Goal: Task Accomplishment & Management: Manage account settings

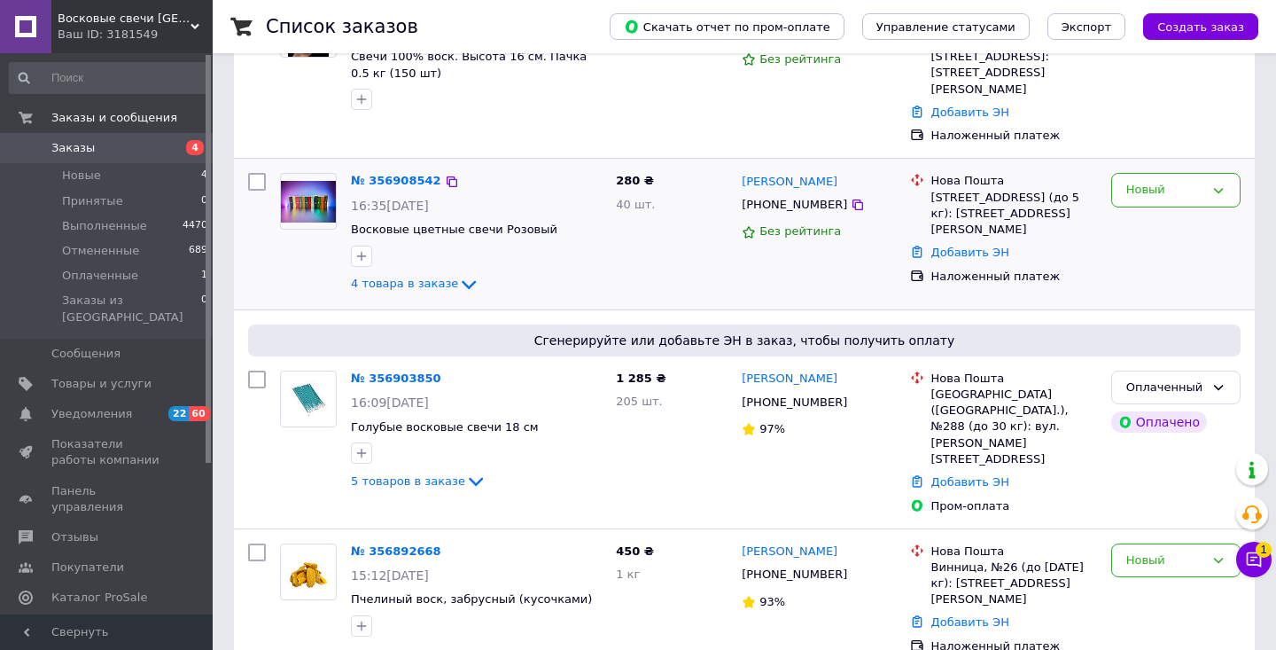
scroll to position [217, 0]
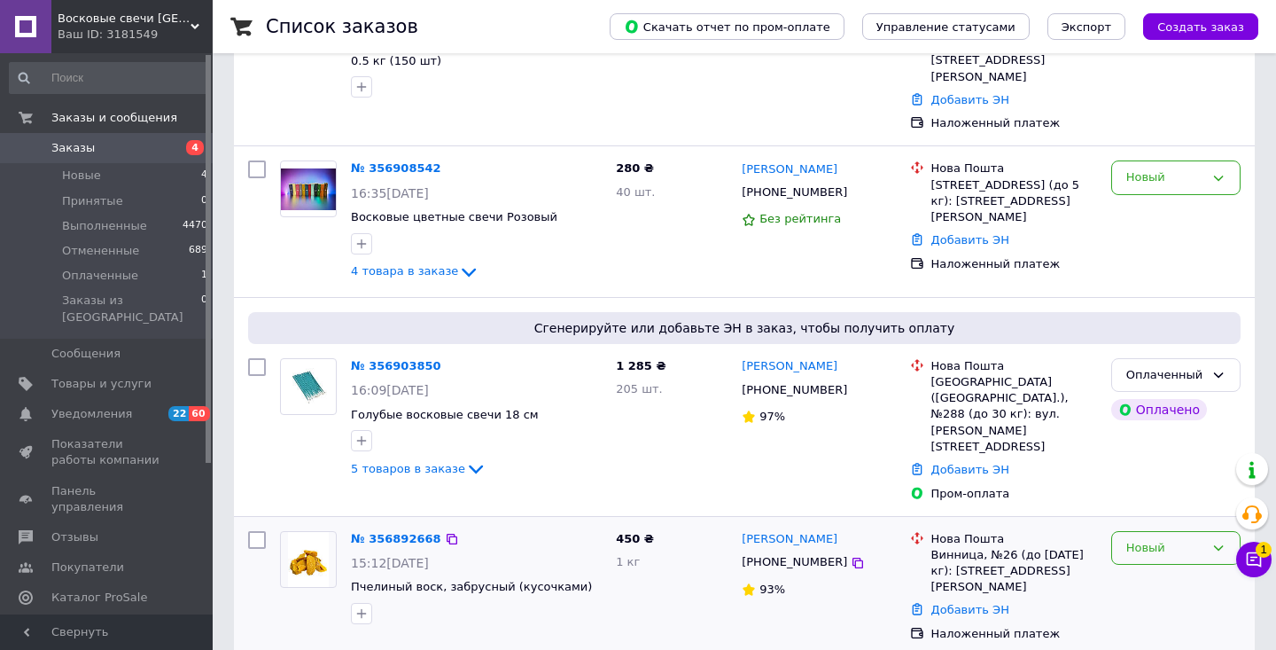
click at [1169, 531] on div "Новый" at bounding box center [1175, 548] width 129 height 35
click at [1154, 568] on li "Принят" at bounding box center [1176, 584] width 128 height 33
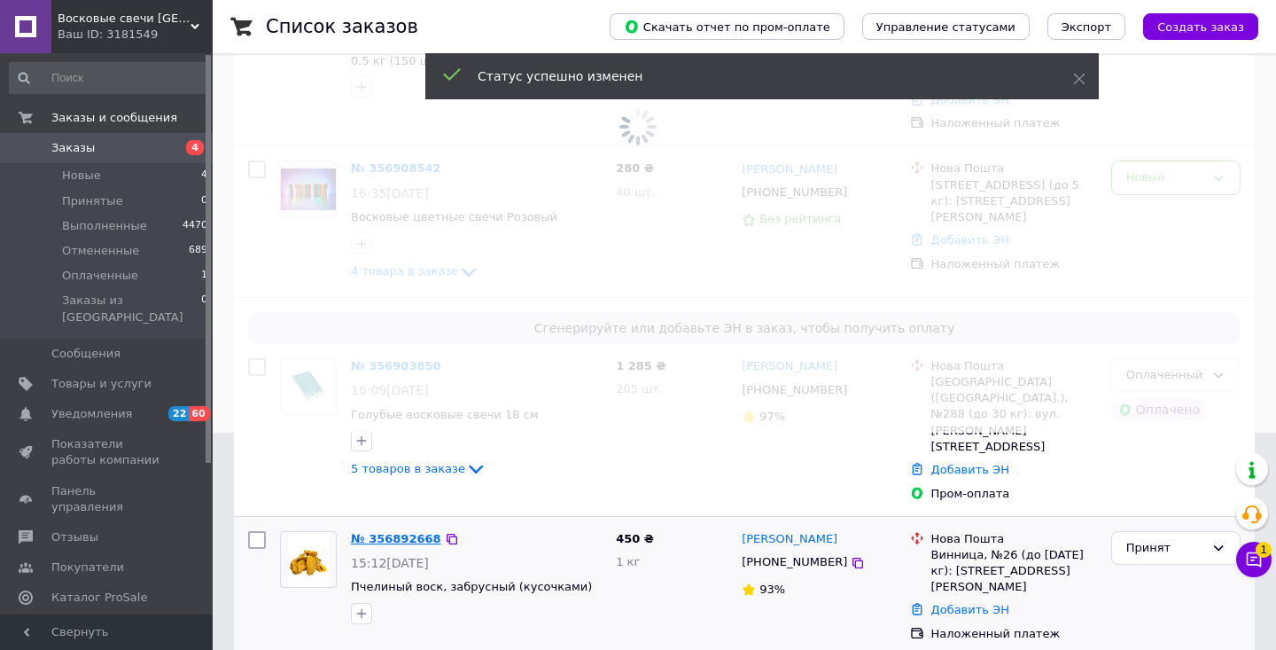
click at [385, 532] on link "№ 356892668" at bounding box center [396, 538] width 90 height 13
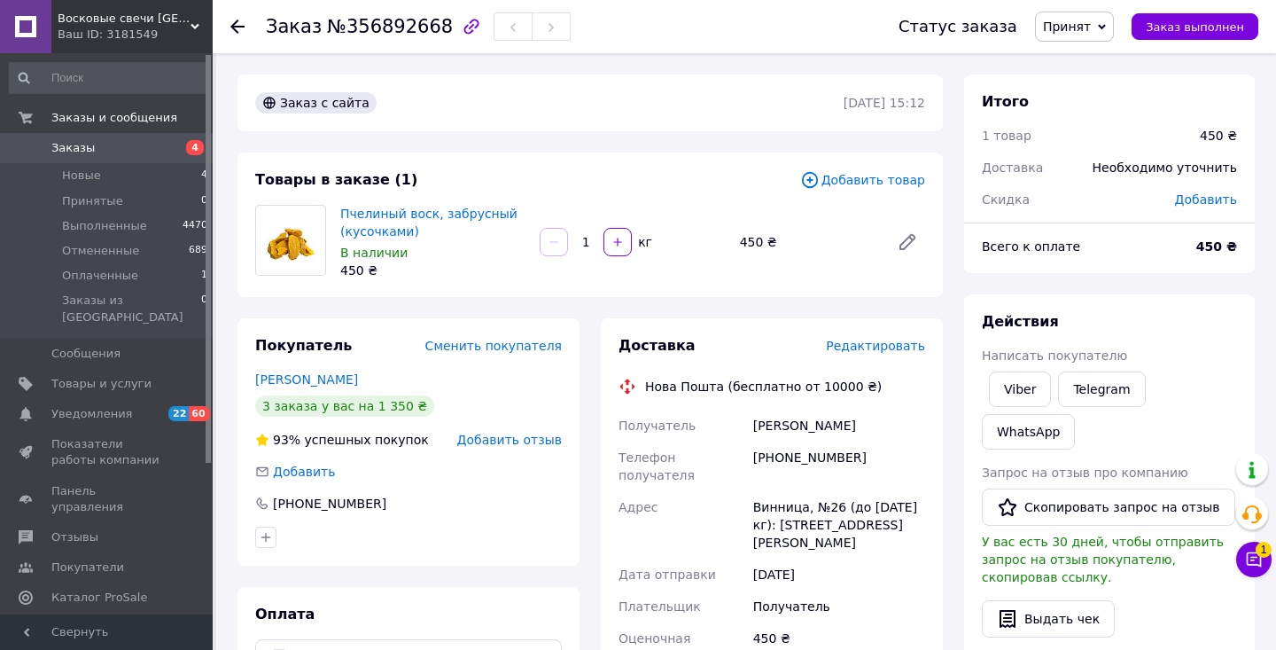
click at [886, 343] on span "Редактировать" at bounding box center [875, 346] width 99 height 14
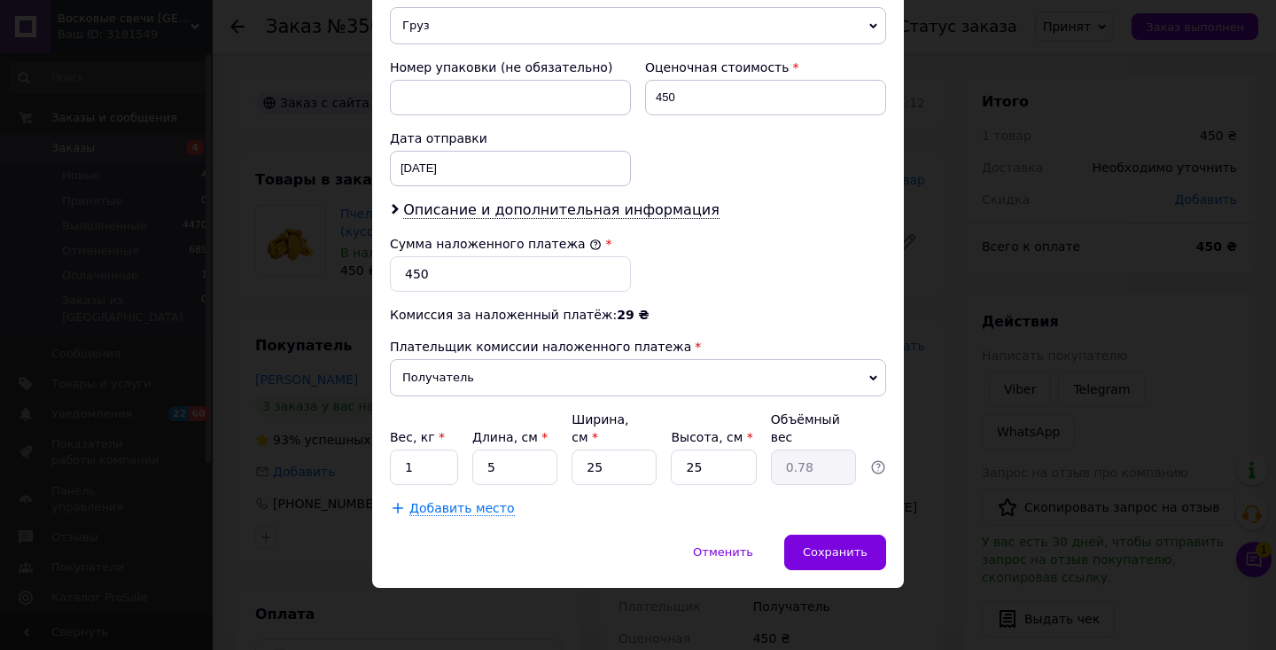
scroll to position [720, 0]
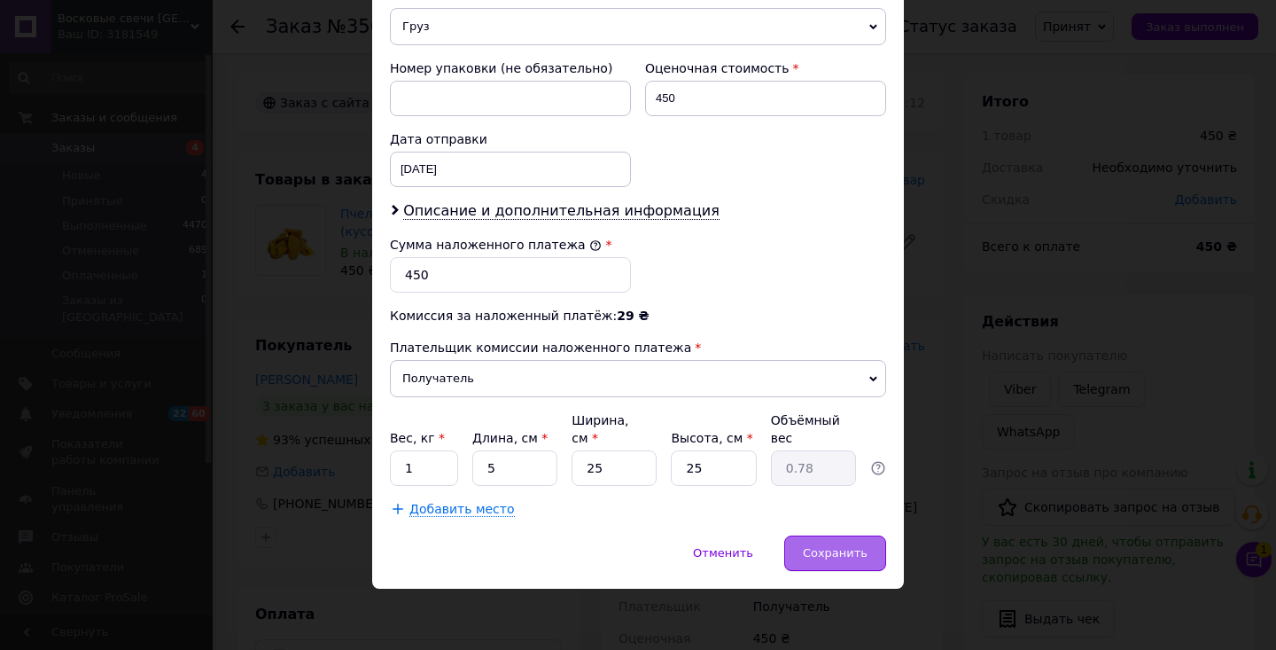
click at [854, 556] on span "Сохранить" at bounding box center [835, 552] width 65 height 13
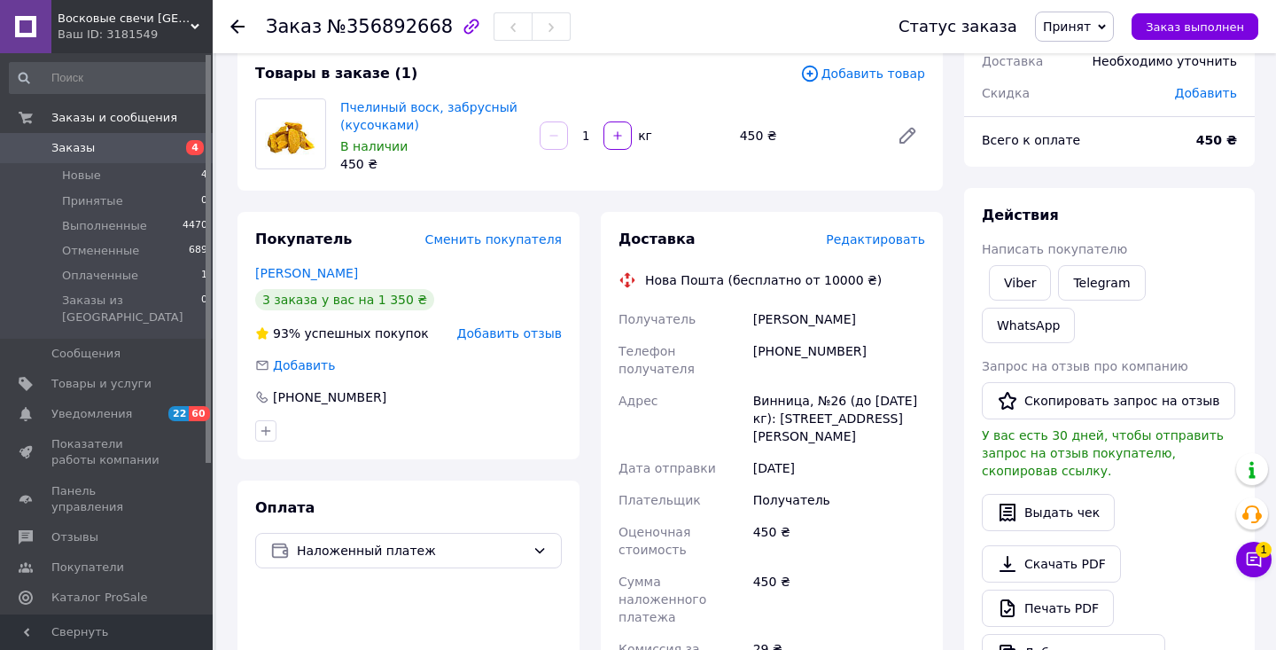
scroll to position [62, 0]
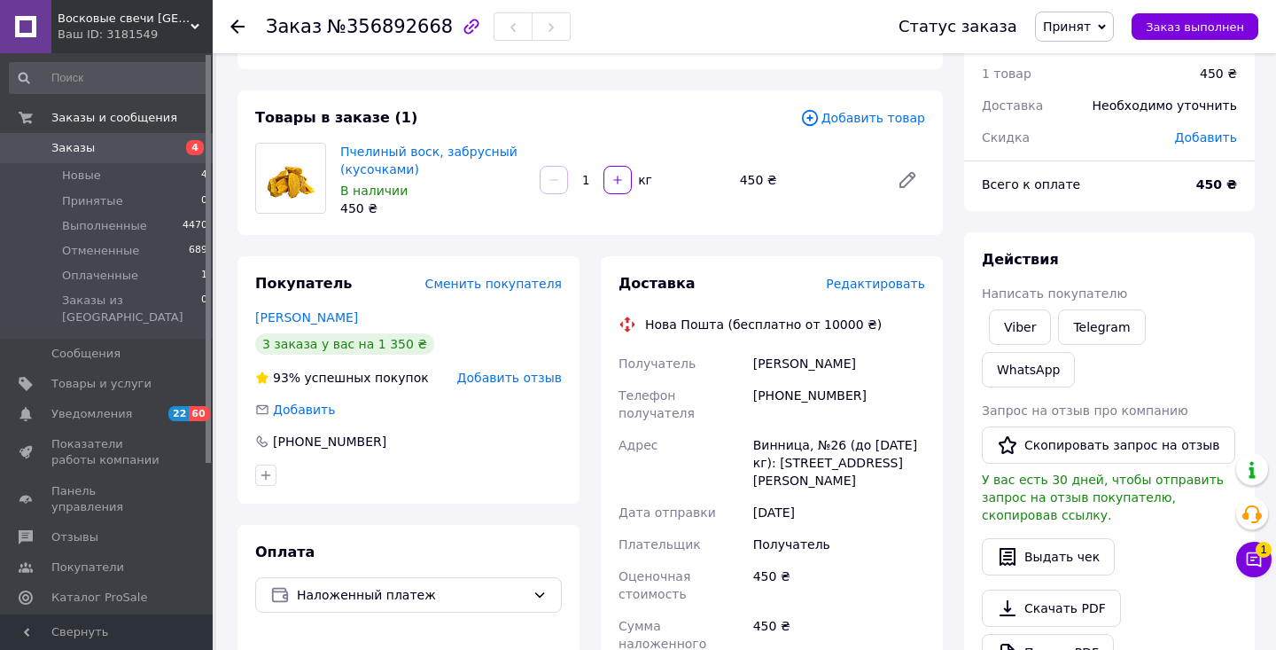
click at [856, 274] on div "Доставка Редактировать" at bounding box center [772, 284] width 307 height 20
click at [859, 284] on span "Редактировать" at bounding box center [875, 283] width 99 height 14
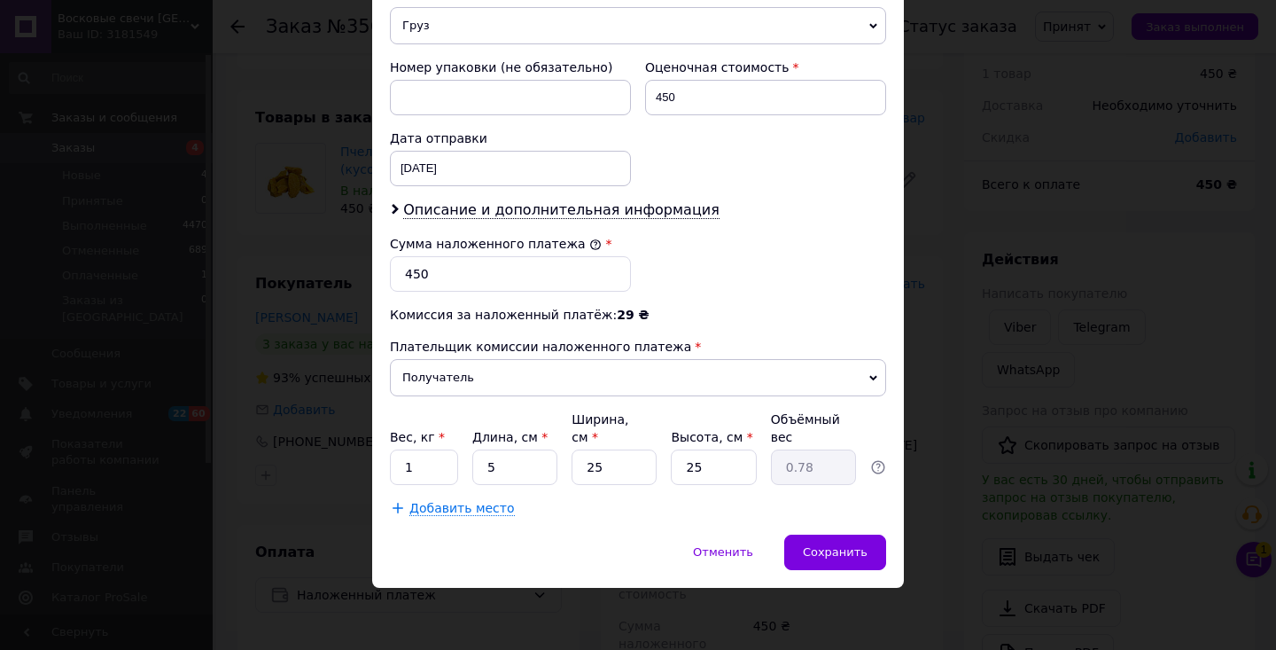
scroll to position [720, 0]
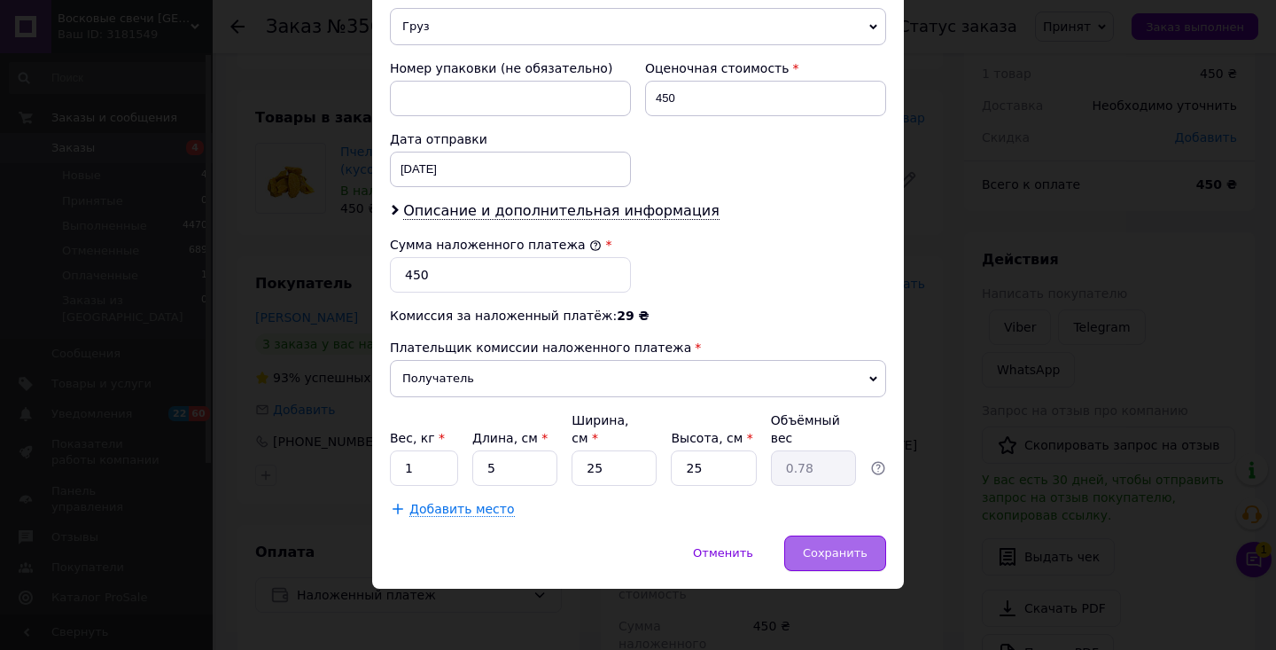
click at [828, 555] on span "Сохранить" at bounding box center [835, 552] width 65 height 13
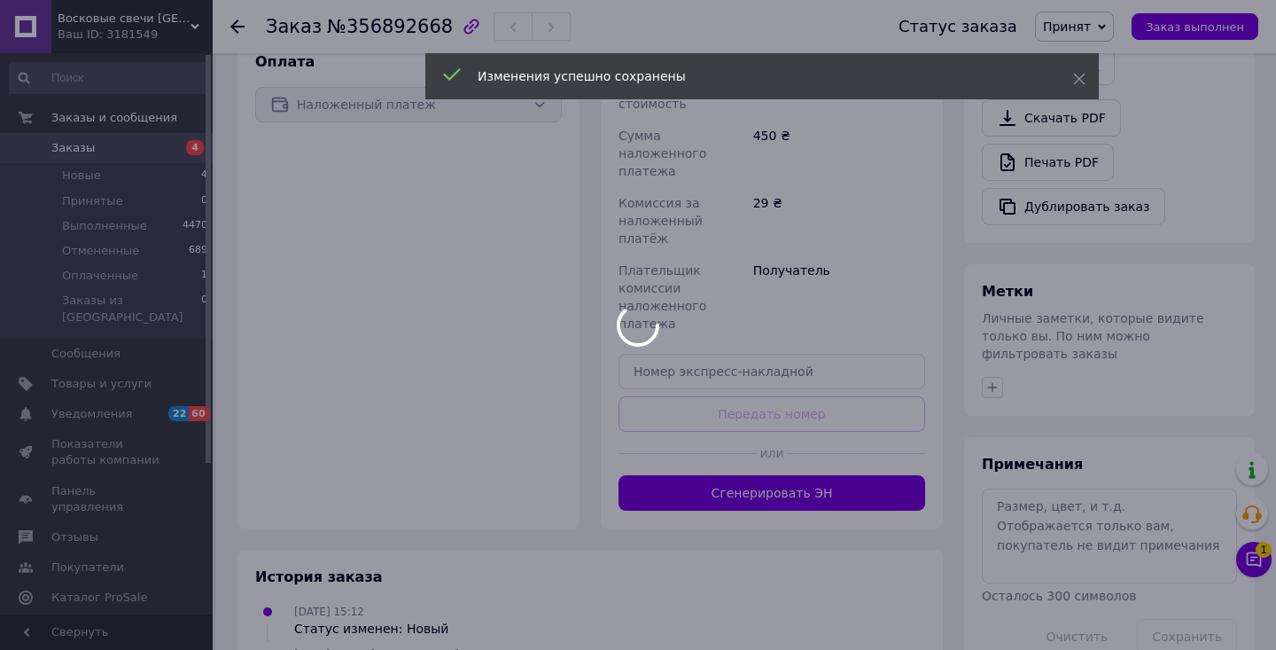
scroll to position [589, 0]
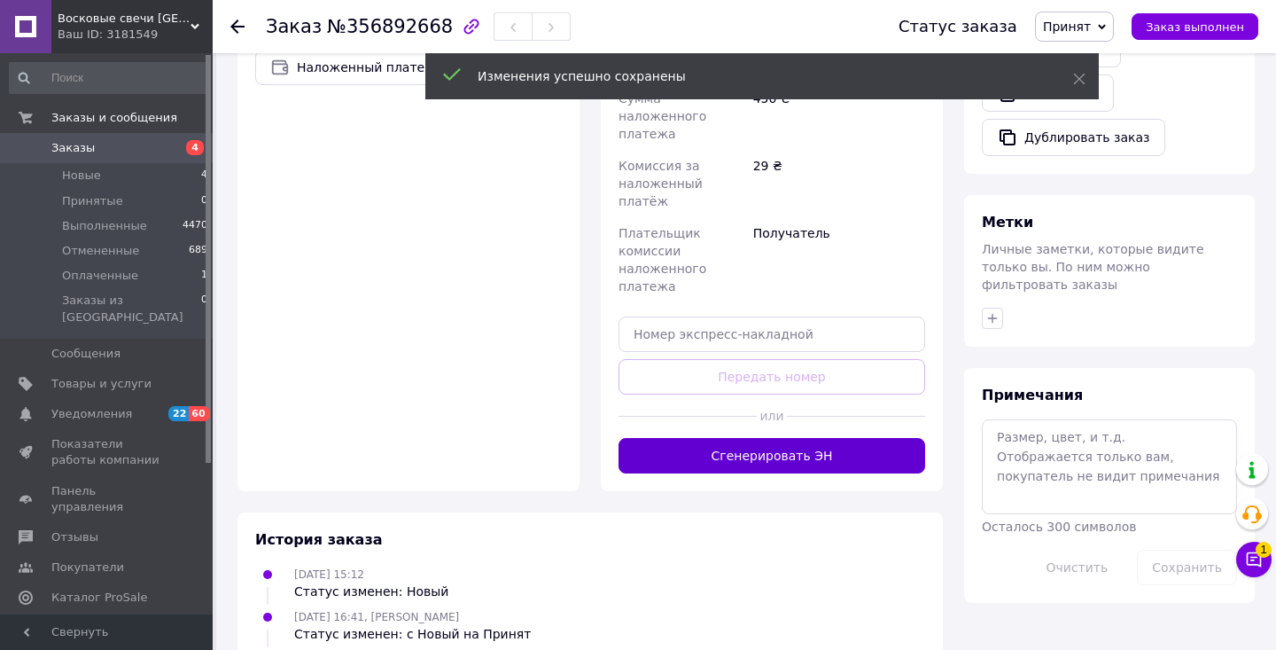
click at [799, 438] on button "Сгенерировать ЭН" at bounding box center [772, 455] width 307 height 35
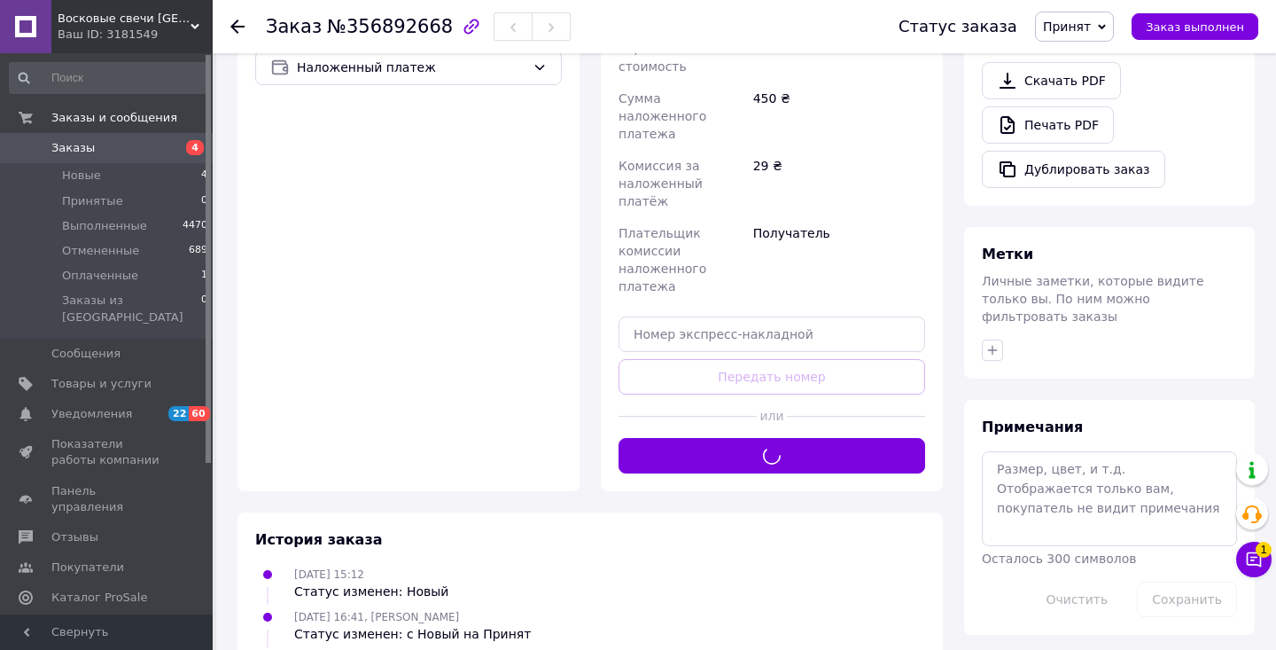
click at [79, 152] on span "Заказы" at bounding box center [72, 148] width 43 height 16
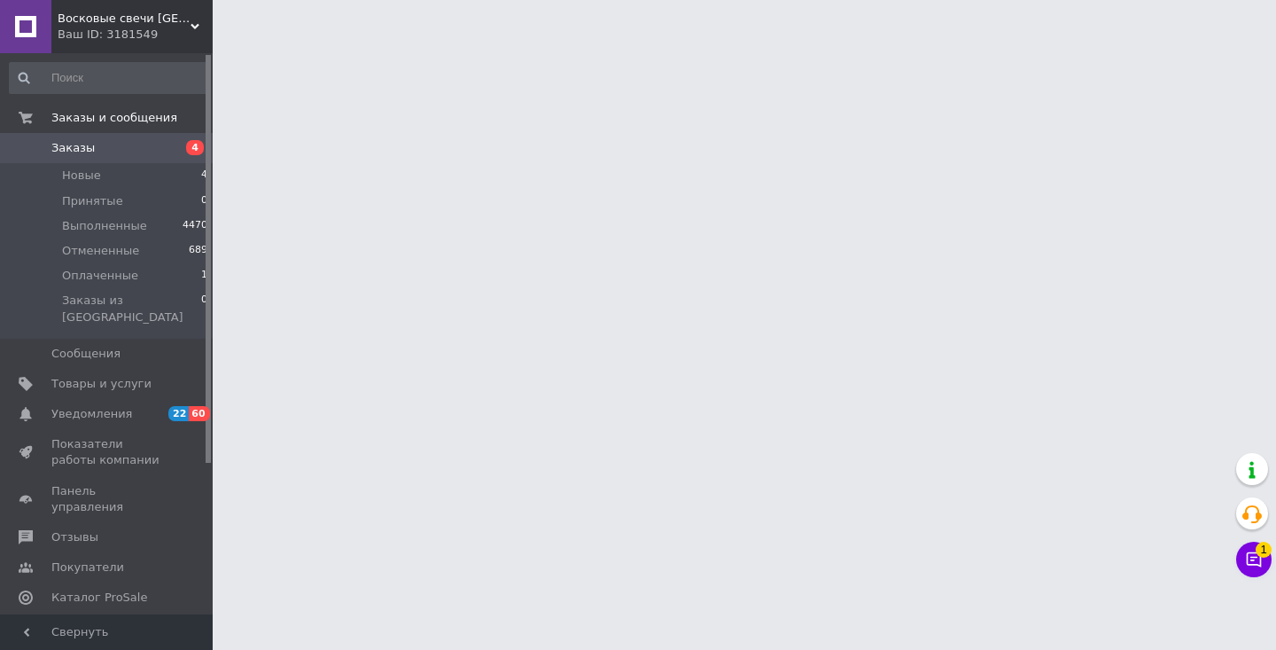
click at [79, 152] on span "Заказы" at bounding box center [72, 148] width 43 height 16
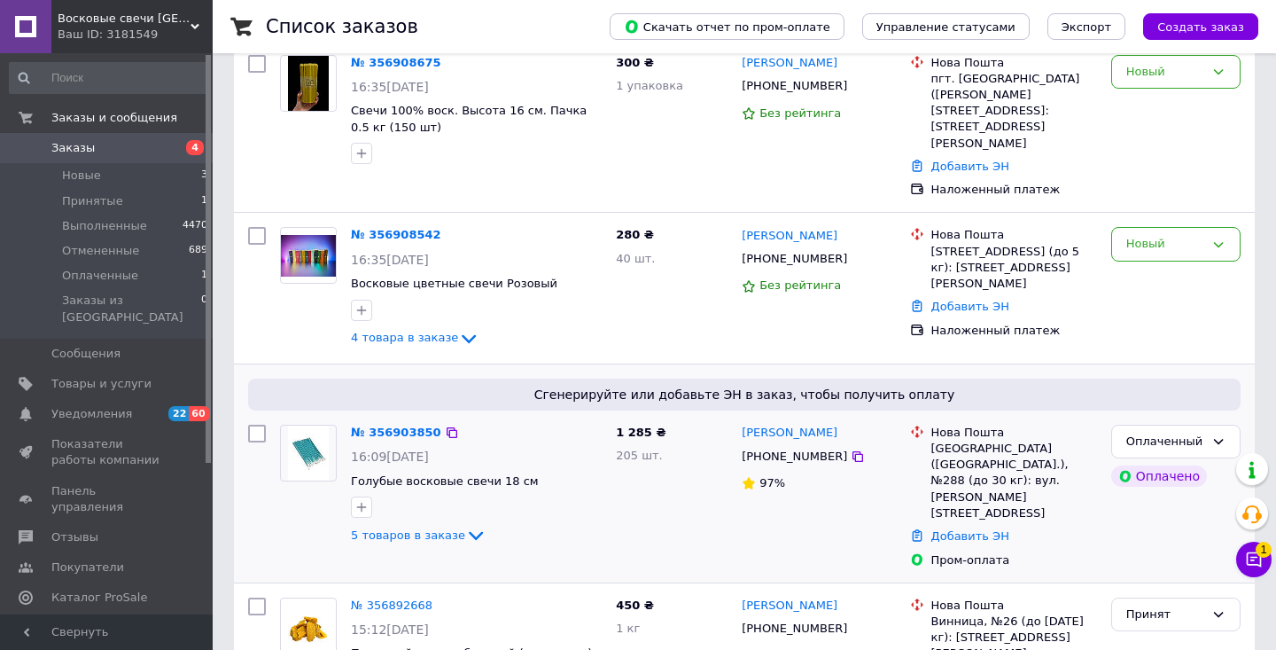
scroll to position [166, 0]
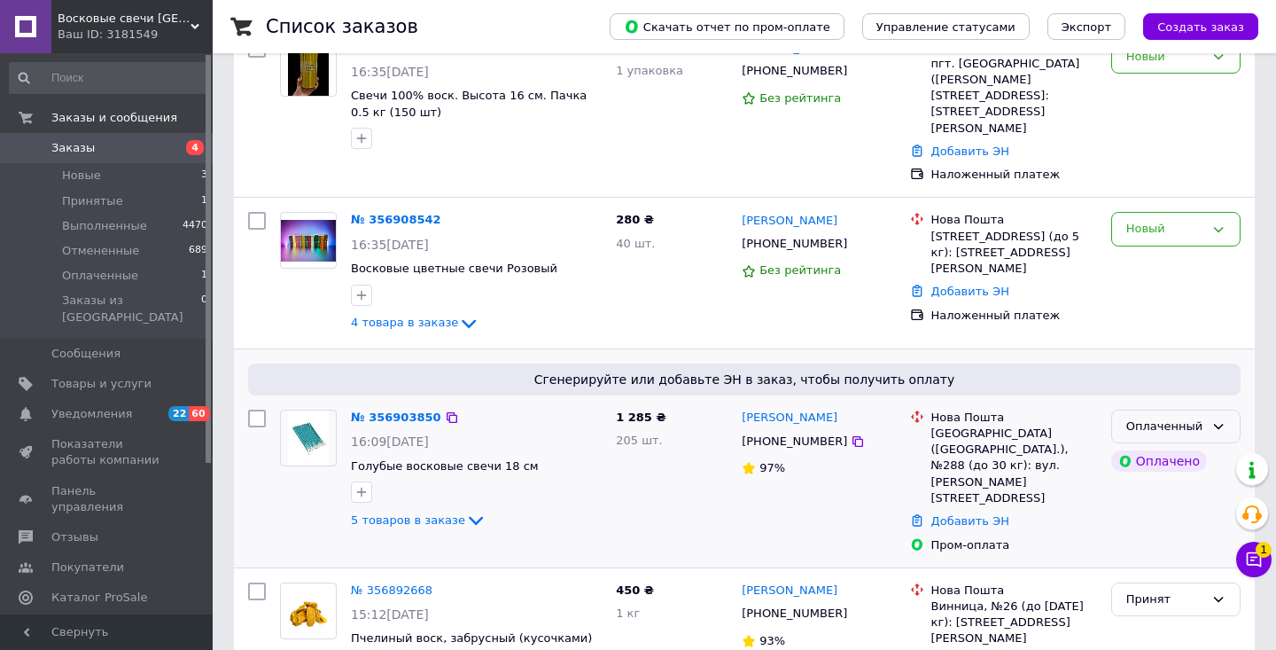
click at [1159, 409] on div "Оплаченный" at bounding box center [1175, 426] width 129 height 35
click at [1143, 447] on li "Принят" at bounding box center [1176, 463] width 128 height 33
click at [378, 410] on link "№ 356903850" at bounding box center [392, 416] width 82 height 13
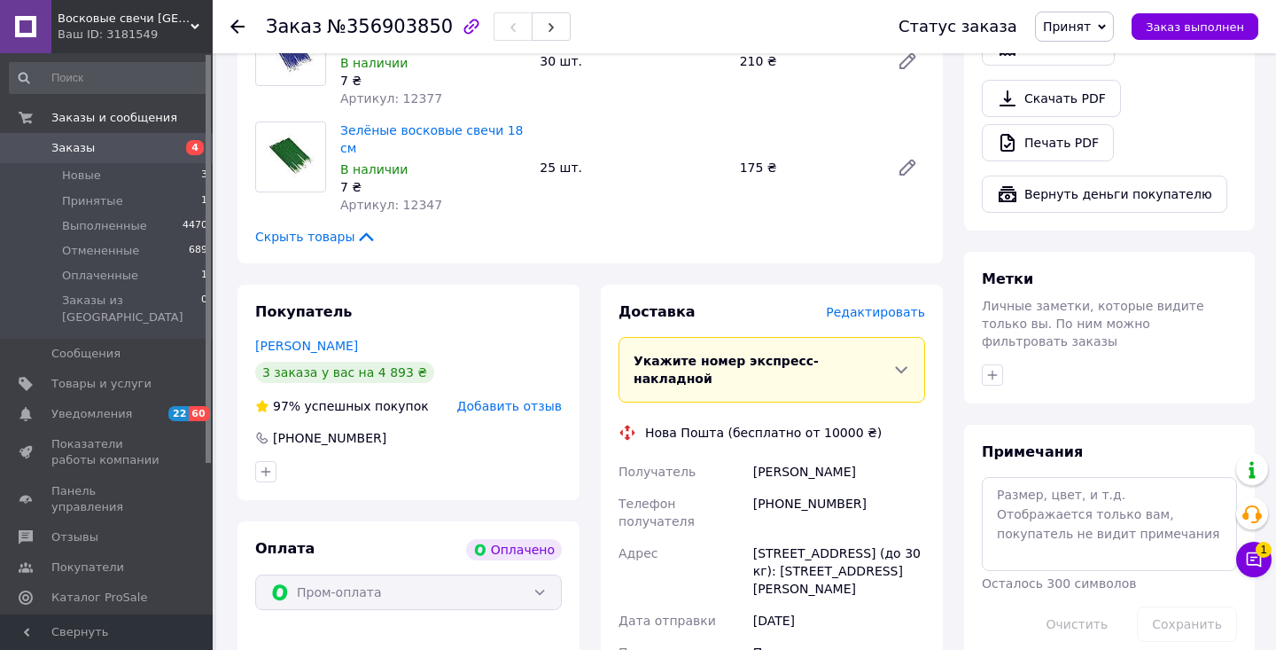
scroll to position [639, 0]
click at [890, 305] on span "Редактировать" at bounding box center [875, 312] width 99 height 14
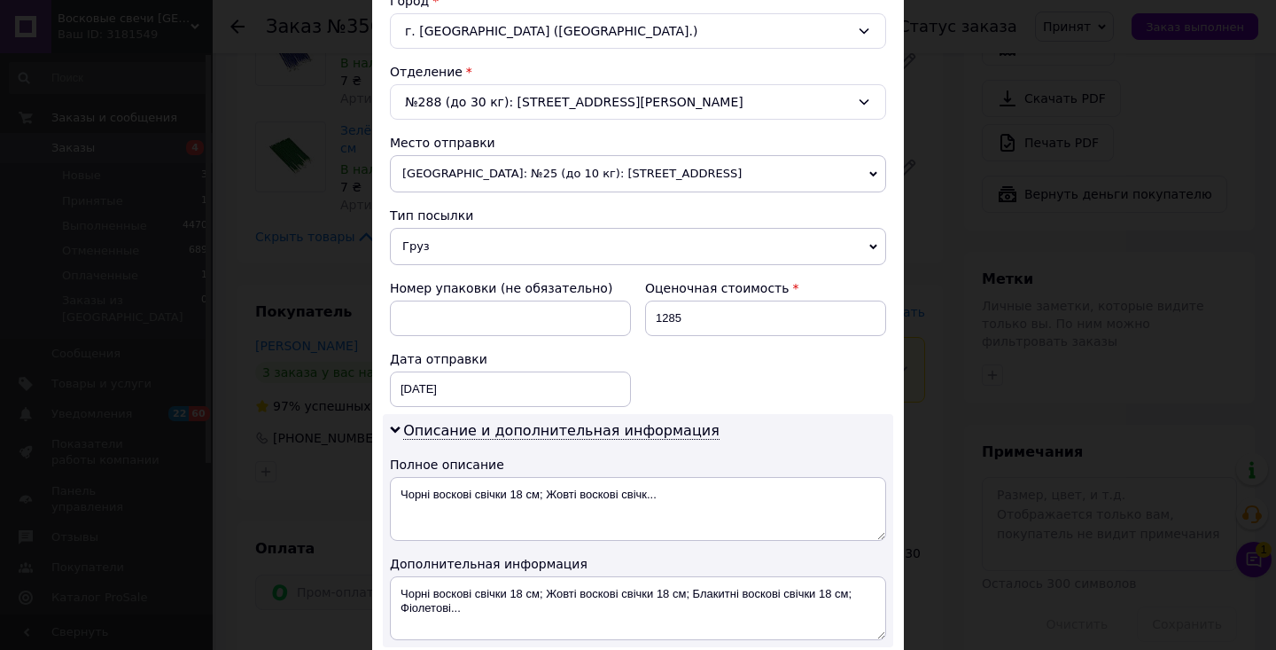
scroll to position [544, 0]
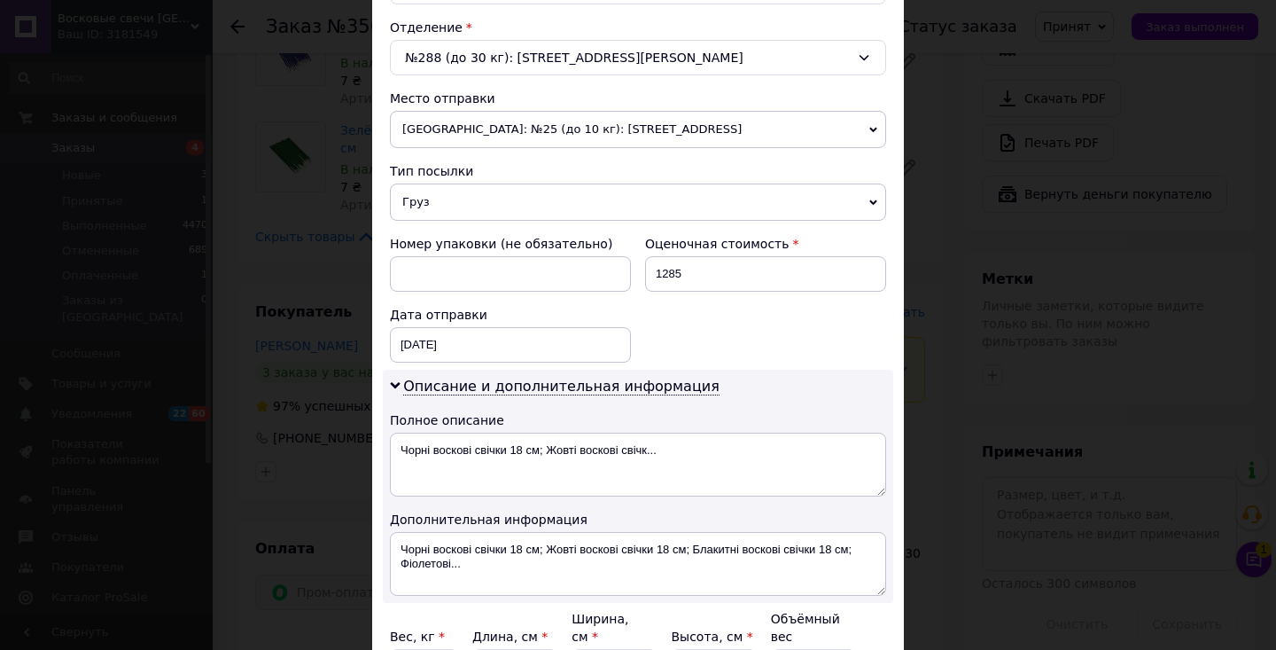
click at [507, 496] on div "Описание и дополнительная информация Полное описание Чорні воскові свічки 18 см…" at bounding box center [638, 486] width 510 height 233
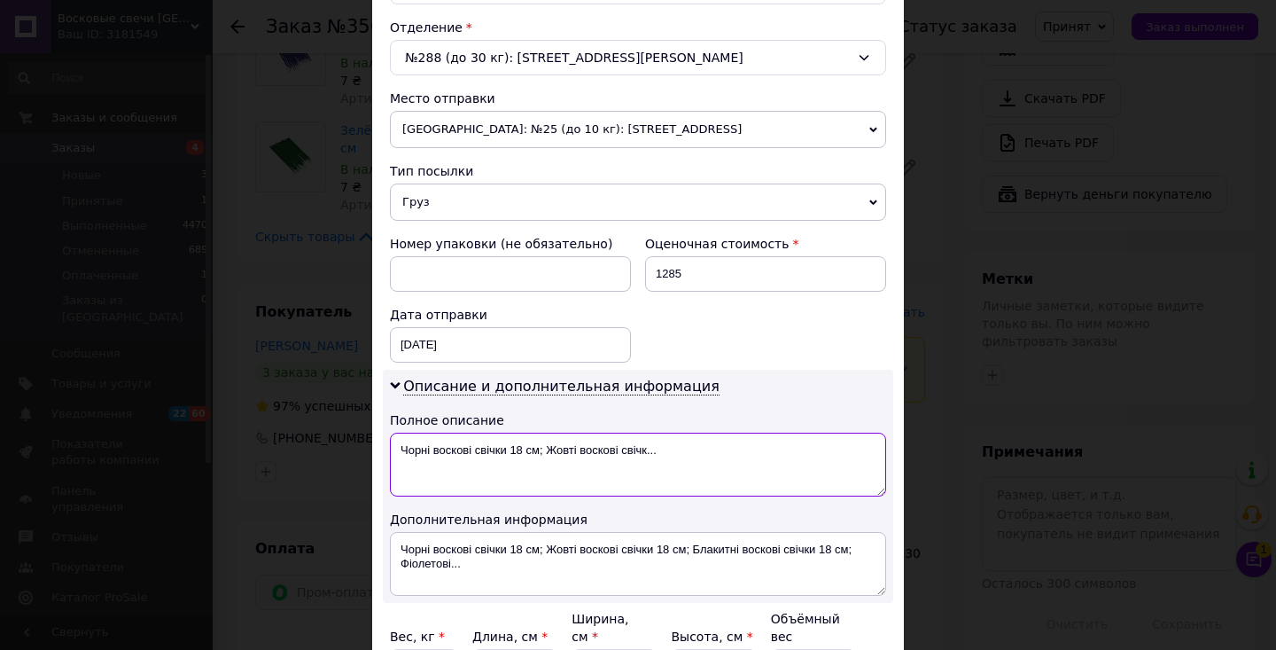
click at [536, 468] on textarea "Чорні воскові свічки 18 см; Жовті воскові свічк..." at bounding box center [638, 464] width 496 height 64
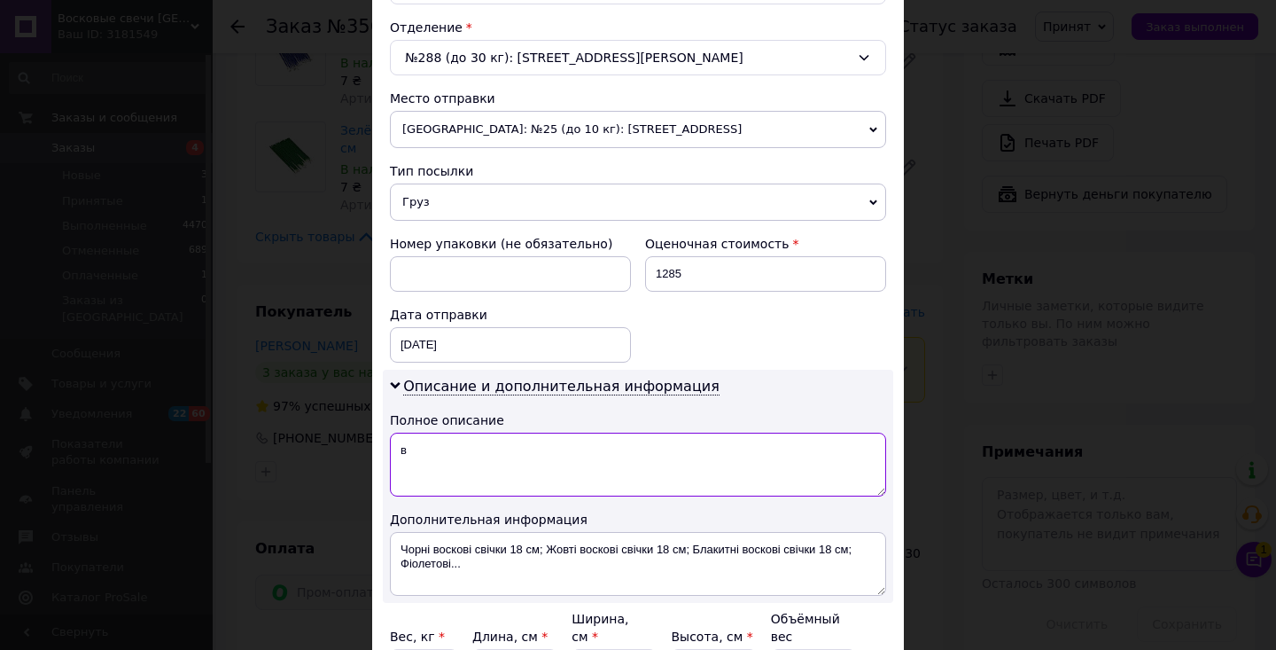
type textarea "в"
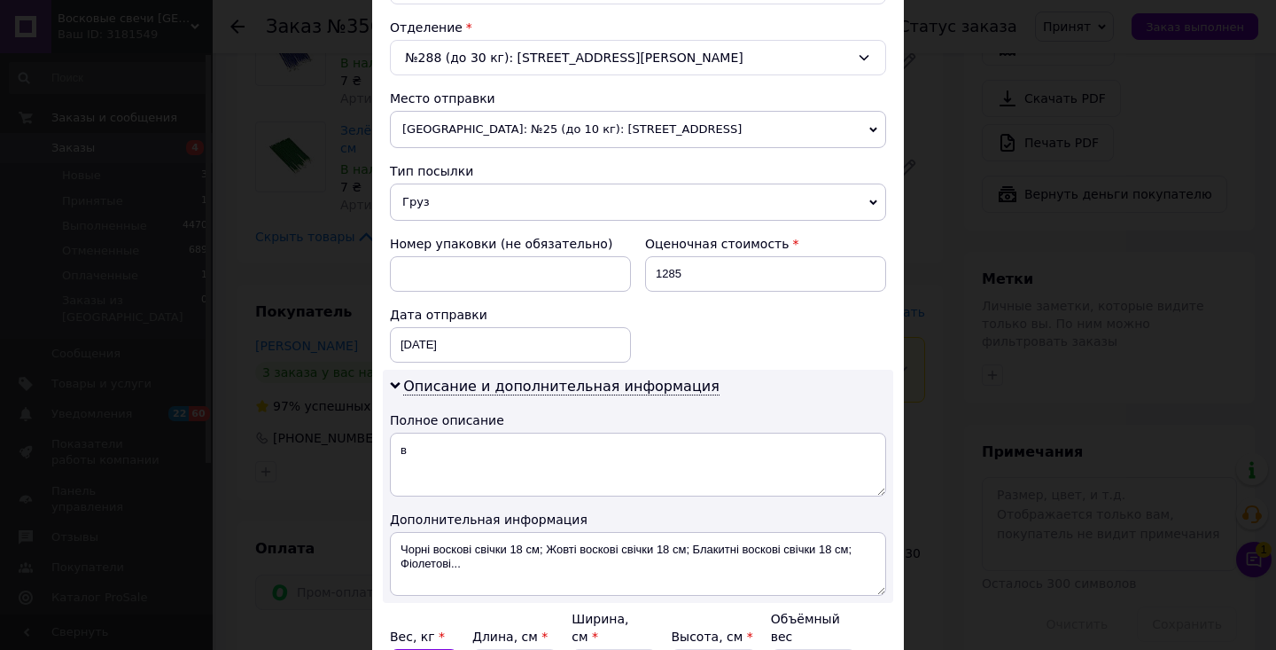
scroll to position [743, 0]
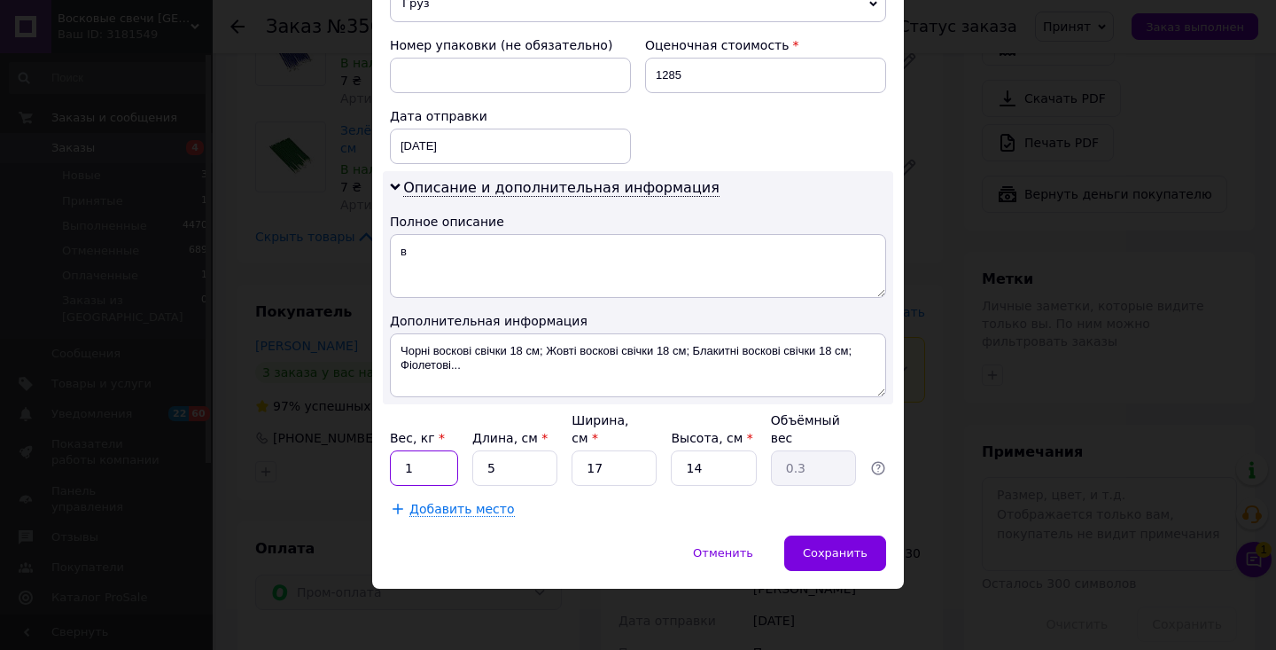
type input "1"
type input "0.1"
type input "1"
click at [839, 535] on div "Сохранить" at bounding box center [835, 552] width 102 height 35
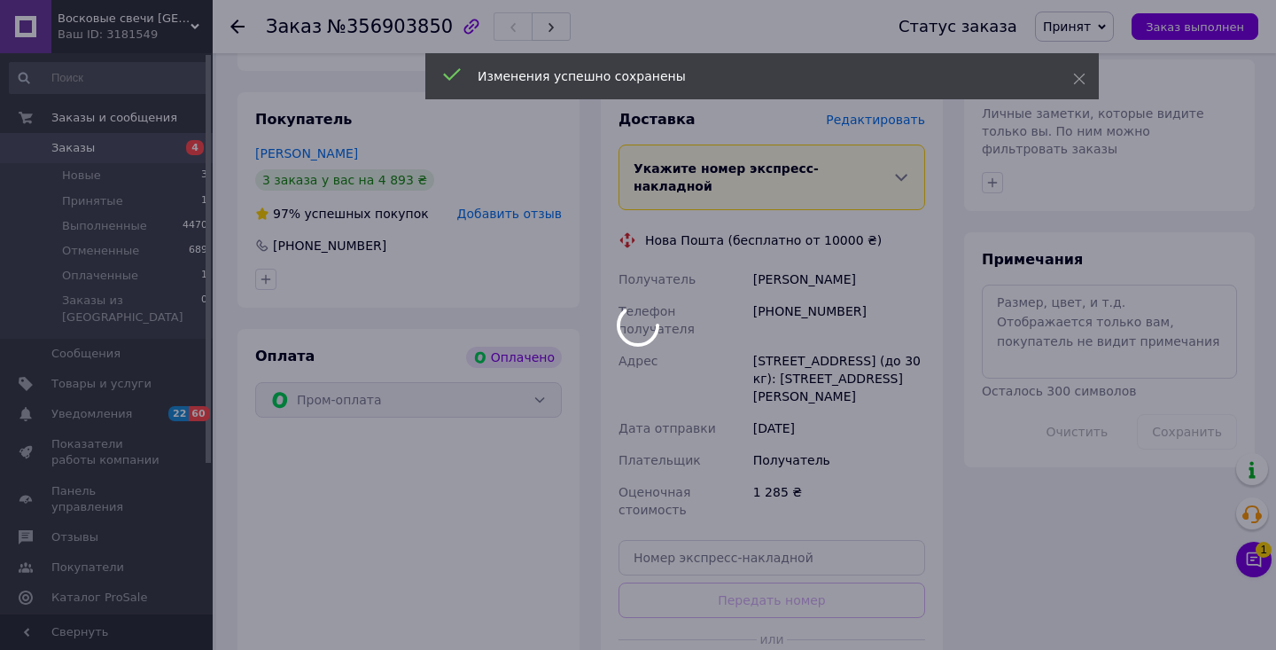
scroll to position [925, 0]
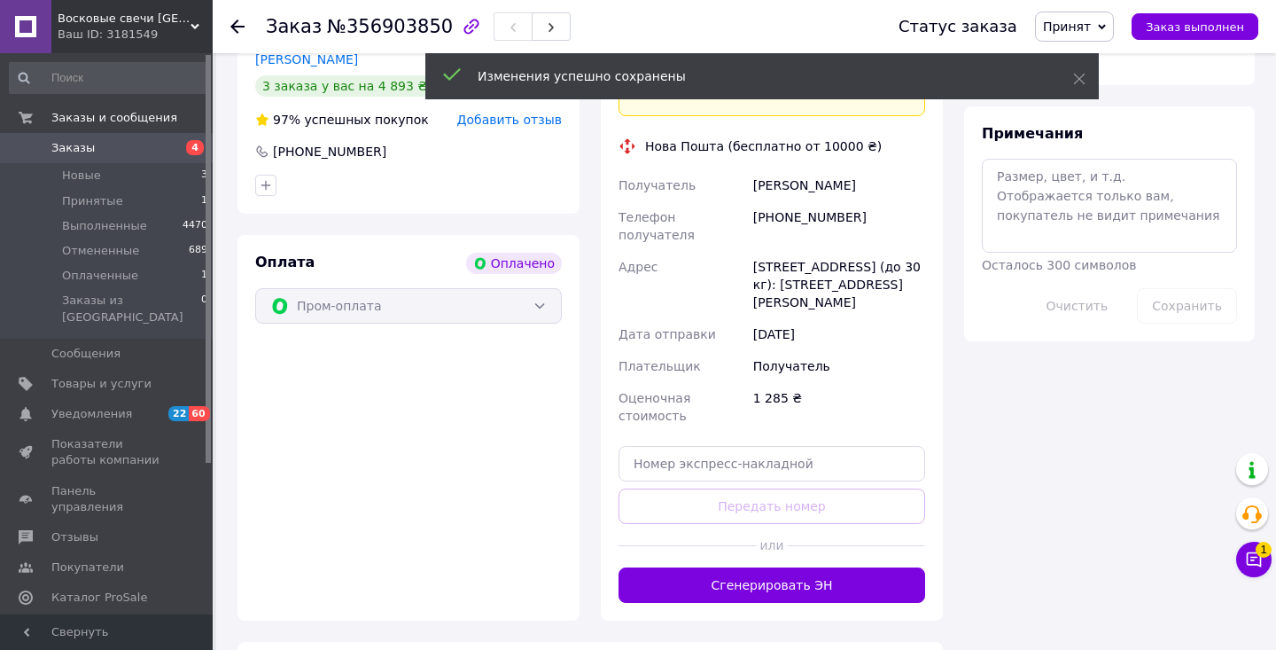
click at [845, 510] on body "Восковые свечи [GEOGRAPHIC_DATA] Ваш ID: 3181549 Сайт Восковые свечи Одесса Каб…" at bounding box center [638, 90] width 1276 height 2030
click at [853, 567] on button "Сгенерировать ЭН" at bounding box center [772, 584] width 307 height 35
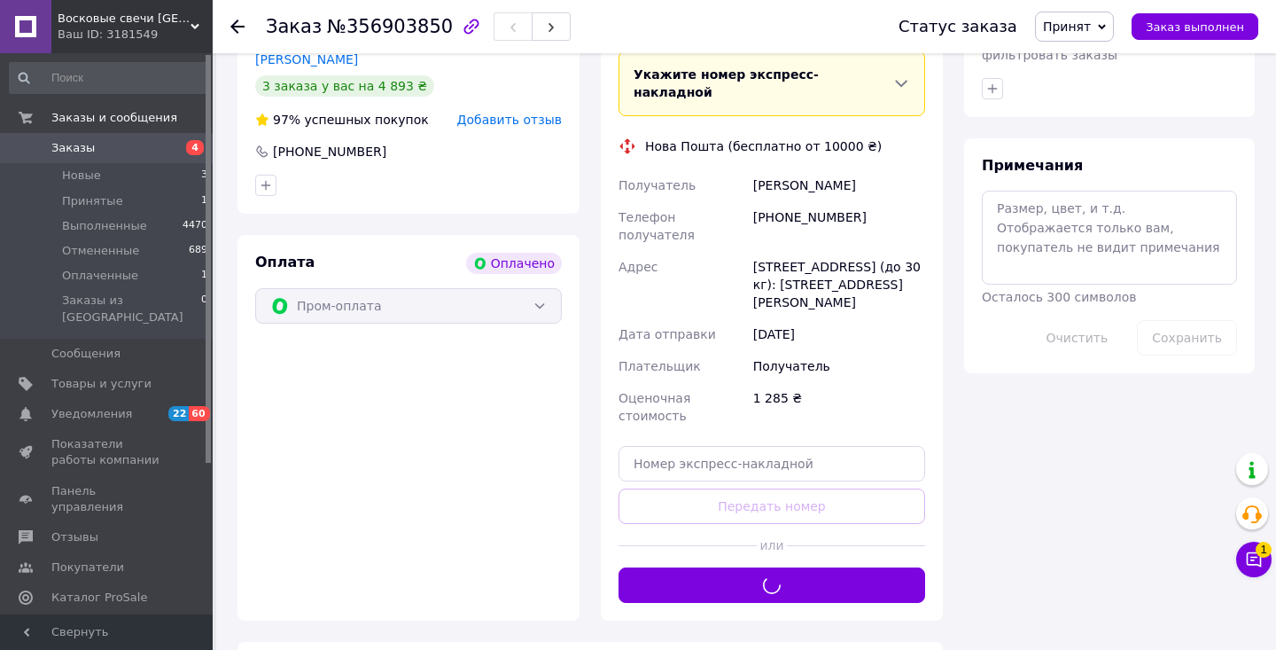
click at [145, 149] on span "Заказы" at bounding box center [107, 148] width 113 height 16
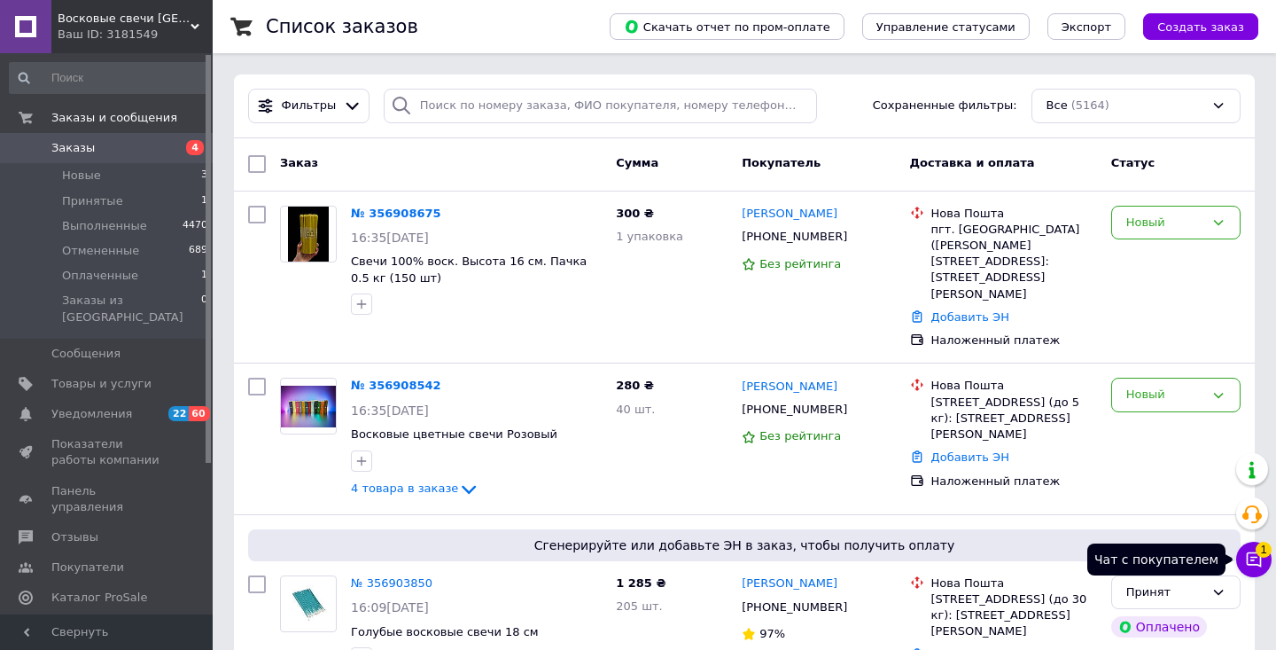
click at [1260, 563] on icon at bounding box center [1254, 559] width 15 height 15
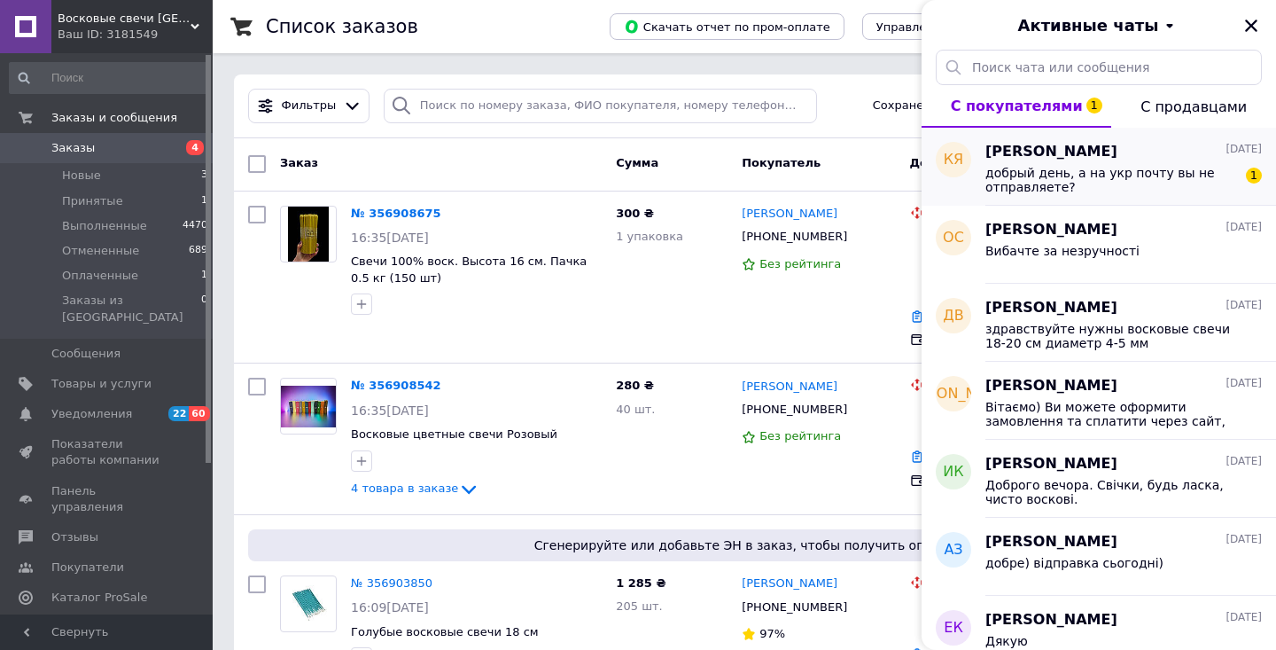
click at [1158, 162] on div "добрый день, а на укр почту вы не отправляете? 1" at bounding box center [1123, 178] width 276 height 32
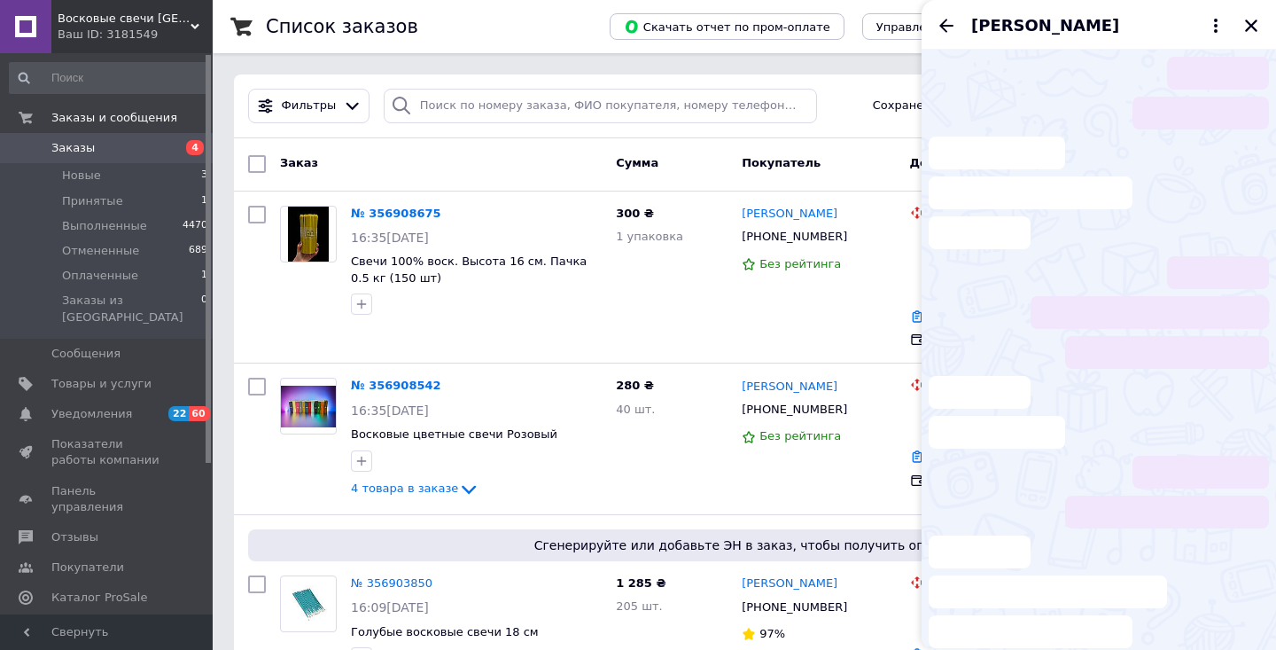
scroll to position [136, 0]
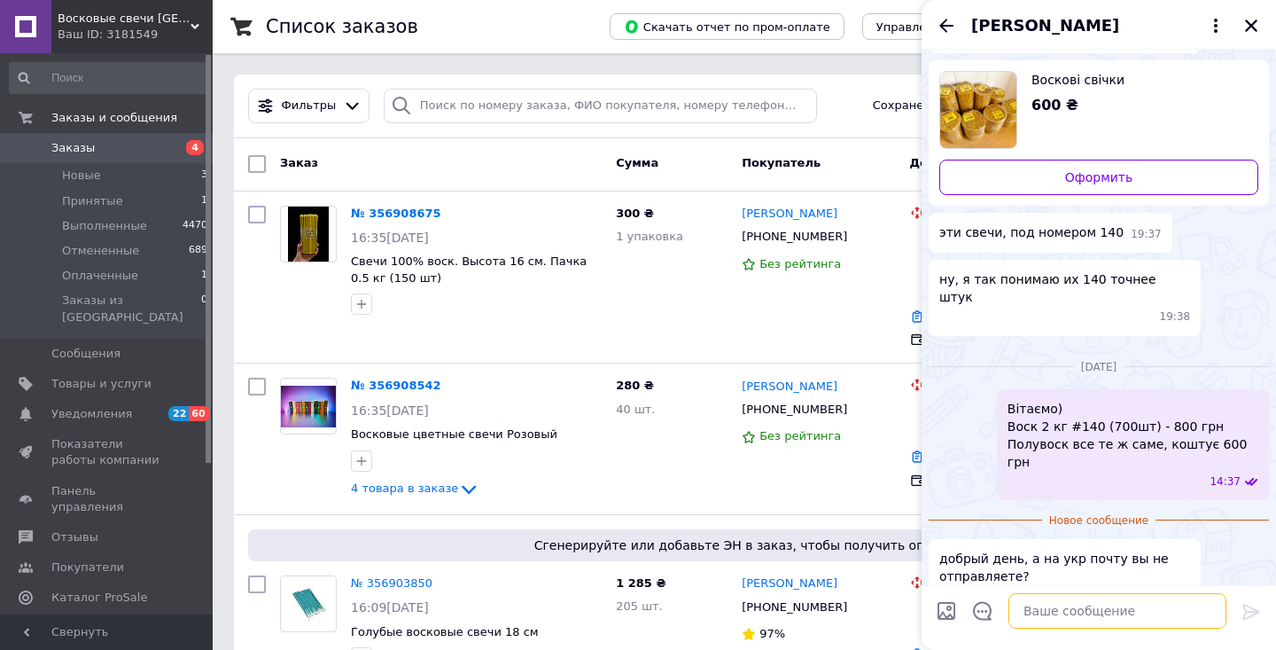
click at [1087, 609] on textarea at bounding box center [1117, 610] width 218 height 35
type textarea "бажано новою поштою"
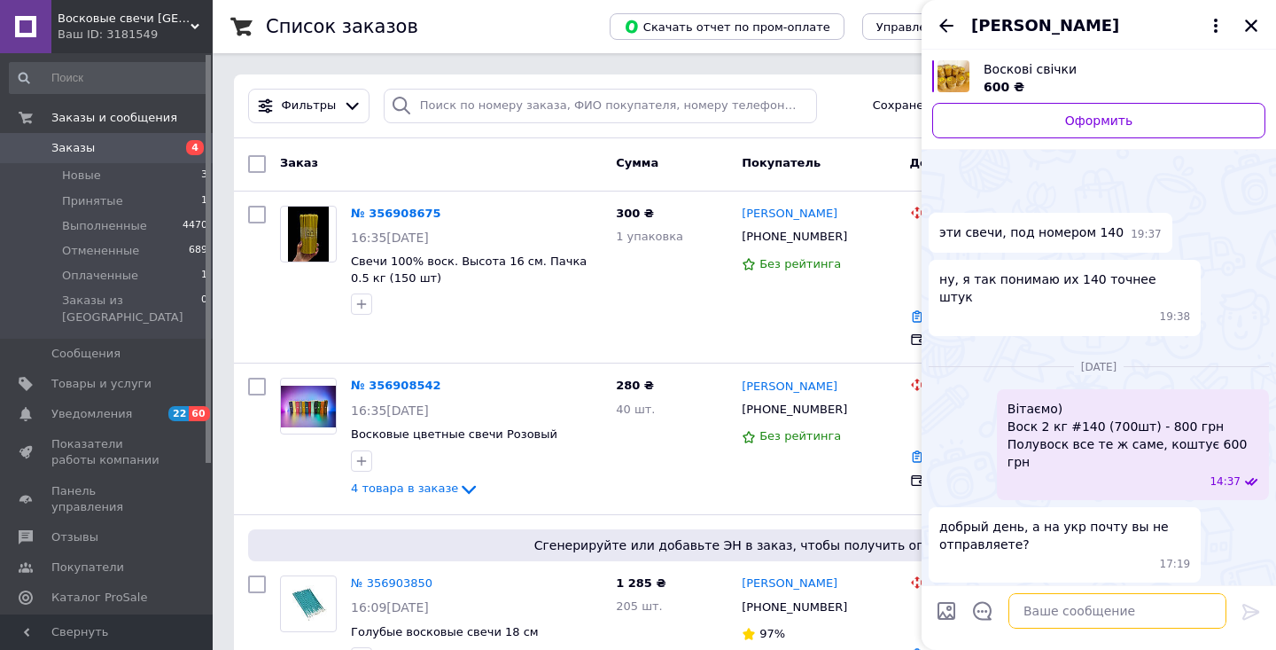
scroll to position [197, 0]
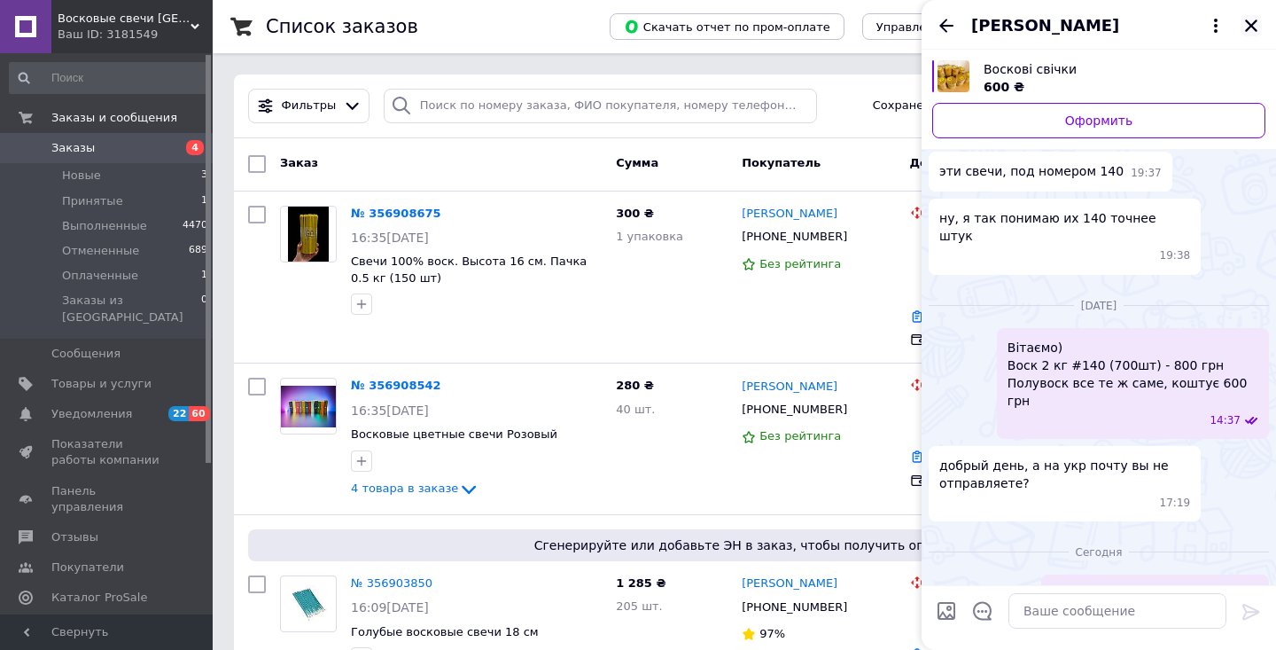
click at [1254, 30] on icon "Закрыть" at bounding box center [1251, 26] width 16 height 16
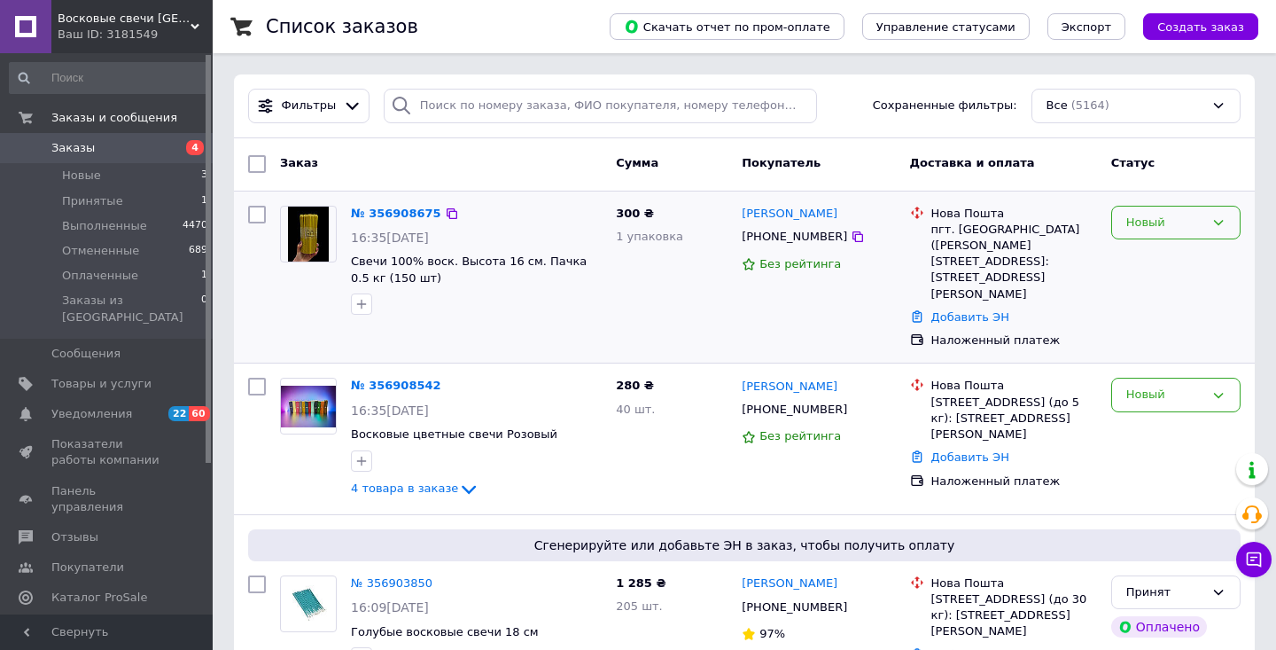
click at [1132, 216] on div "Новый" at bounding box center [1165, 223] width 78 height 19
click at [1122, 252] on li "Принят" at bounding box center [1176, 259] width 128 height 33
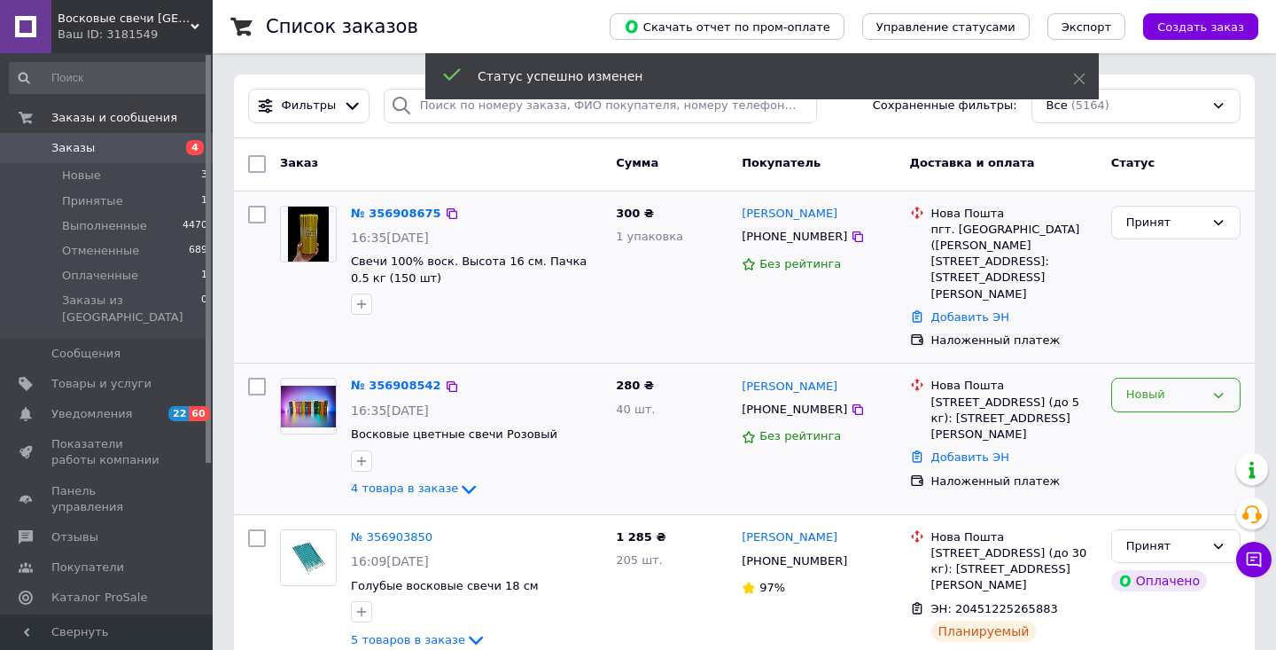
click at [1157, 385] on div "Новый" at bounding box center [1165, 394] width 78 height 19
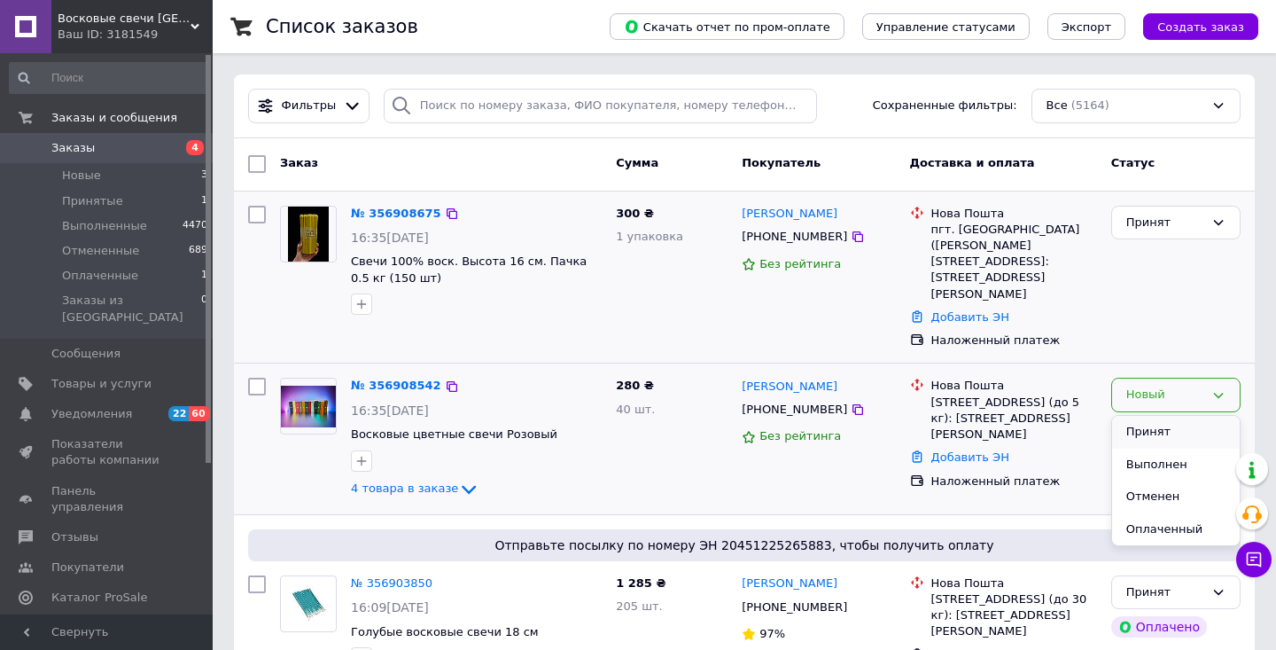
click at [1162, 416] on li "Принят" at bounding box center [1176, 432] width 128 height 33
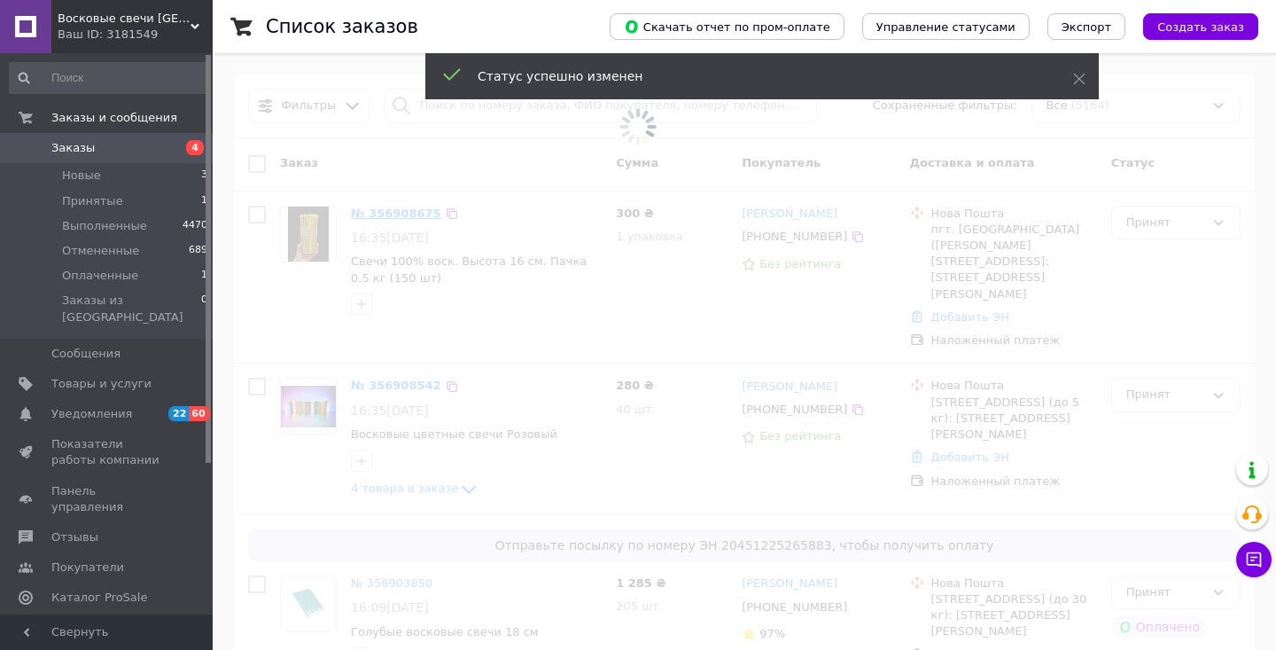
click at [401, 213] on span at bounding box center [638, 127] width 1276 height 254
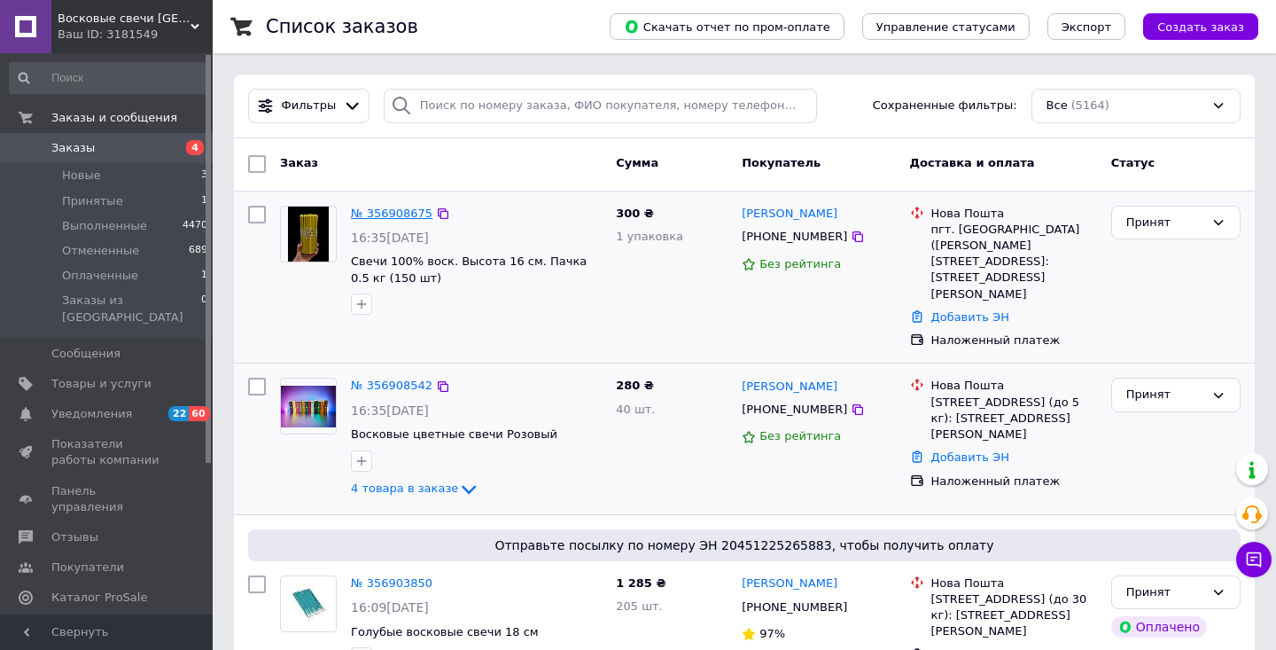
click at [385, 216] on link "№ 356908675" at bounding box center [392, 212] width 82 height 13
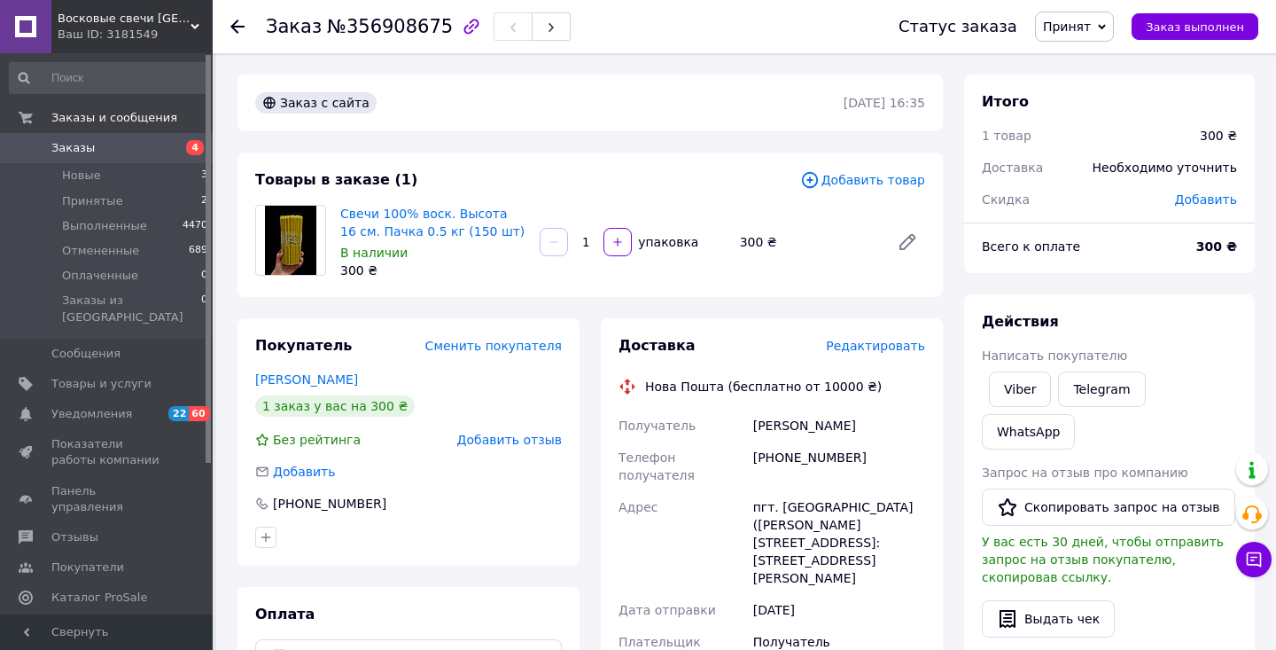
click at [864, 346] on span "Редактировать" at bounding box center [875, 346] width 99 height 14
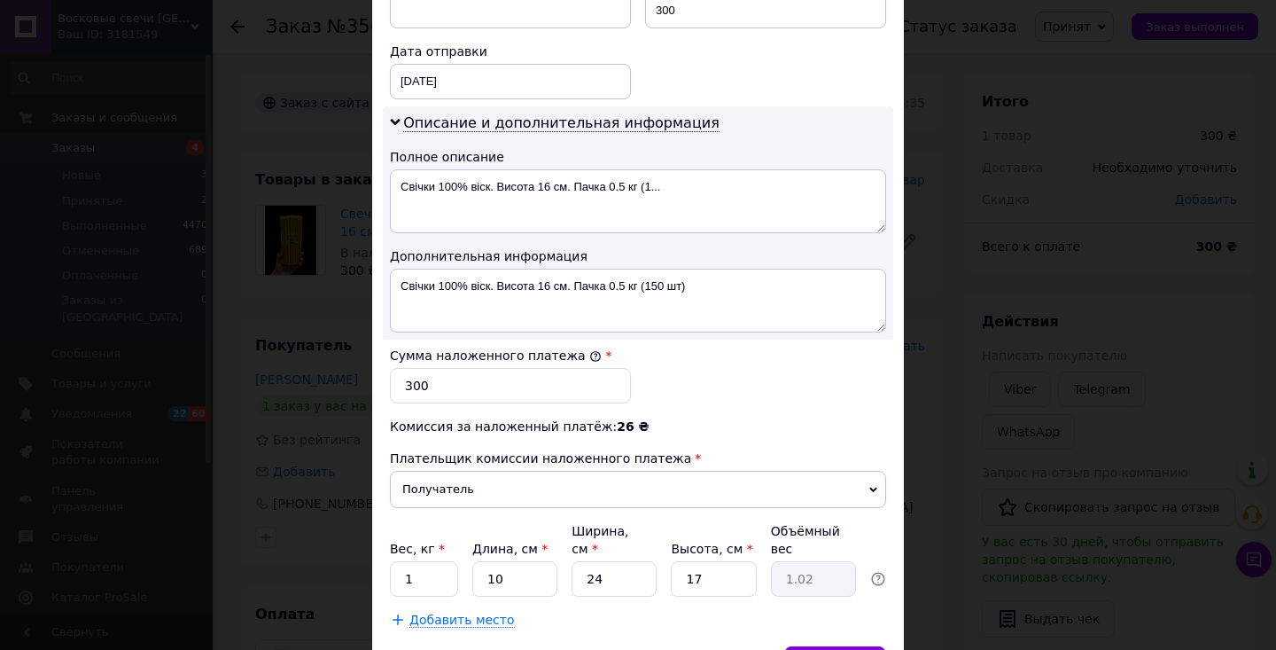
scroll to position [868, 0]
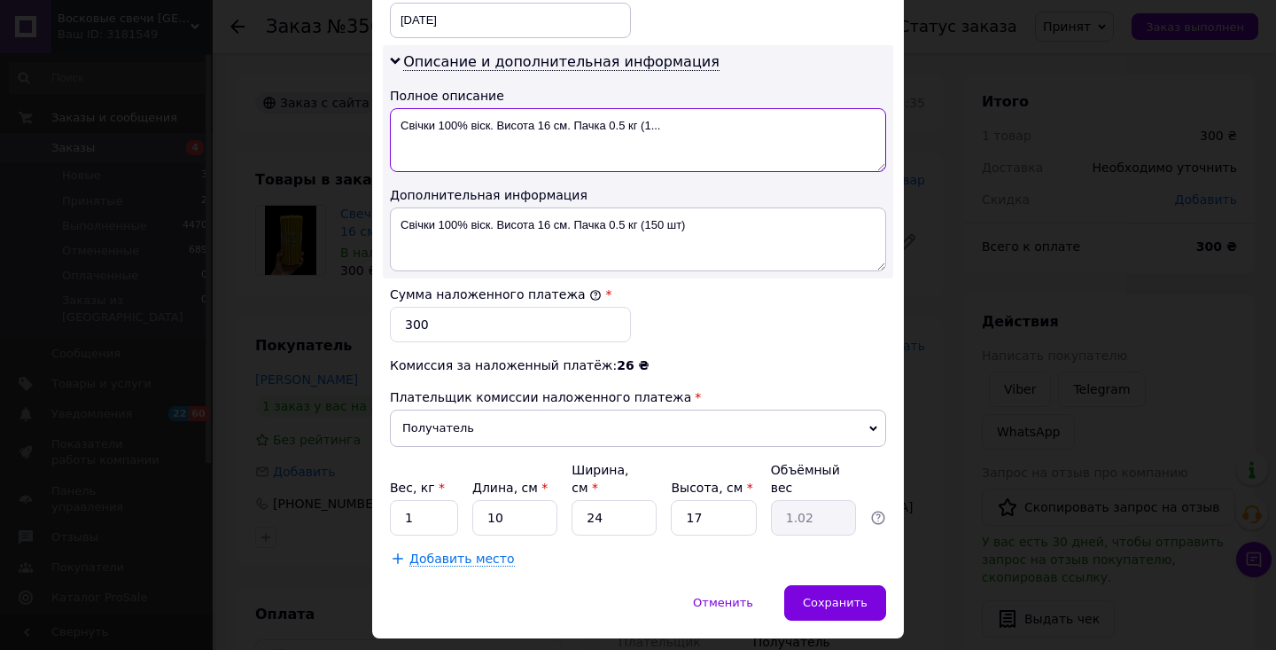
click at [466, 136] on textarea "Свічки 100% віск. Висота 16 см. Пачка 0.5 кг (1..." at bounding box center [638, 140] width 496 height 64
type textarea "в"
type input "1"
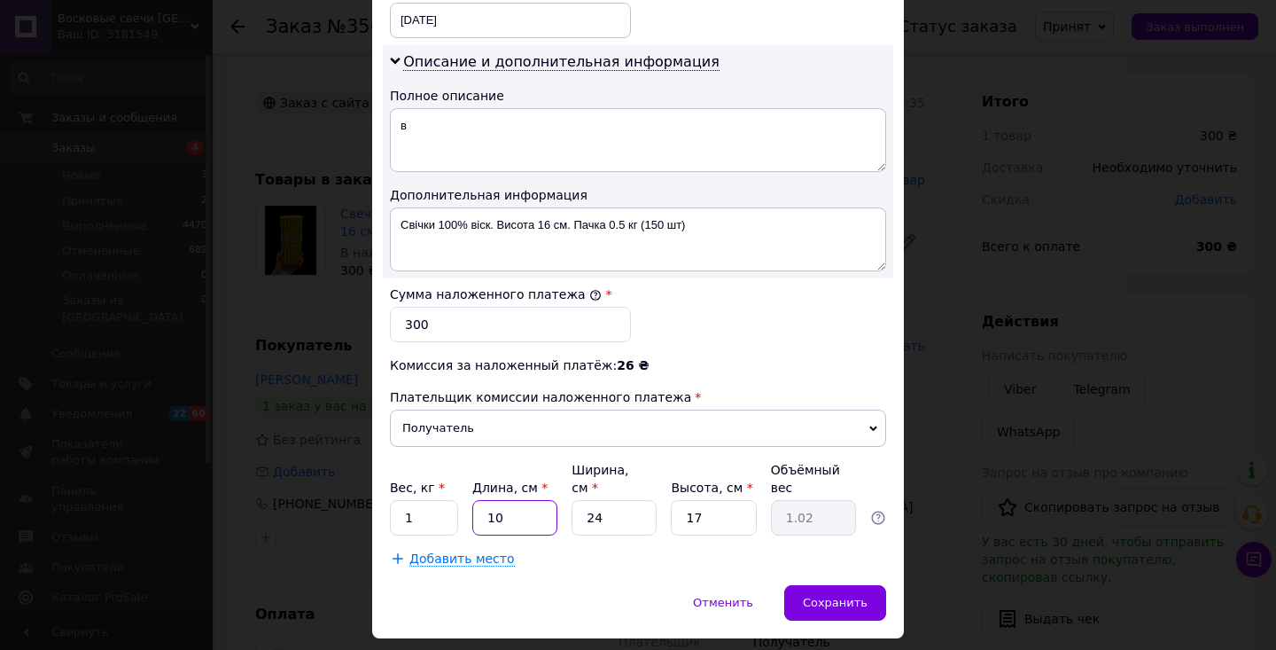
type input "0.1"
type input "1"
click at [823, 608] on span "Сохранить" at bounding box center [835, 602] width 65 height 13
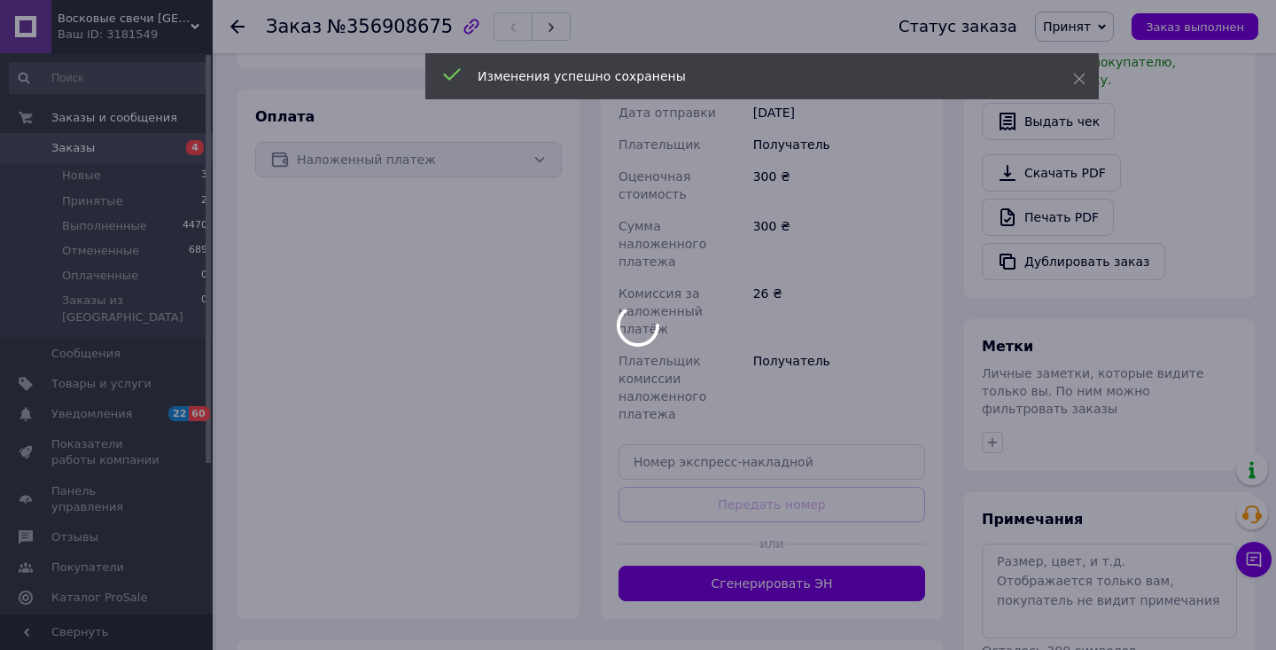
scroll to position [564, 0]
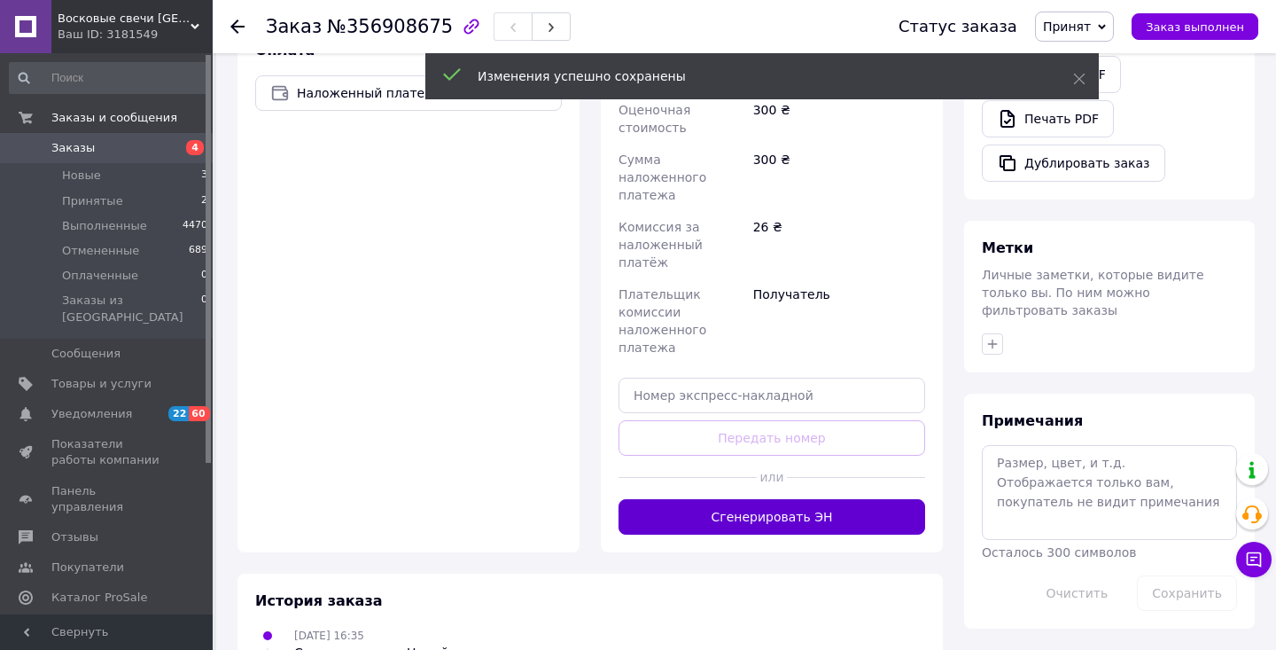
click at [797, 499] on button "Сгенерировать ЭН" at bounding box center [772, 516] width 307 height 35
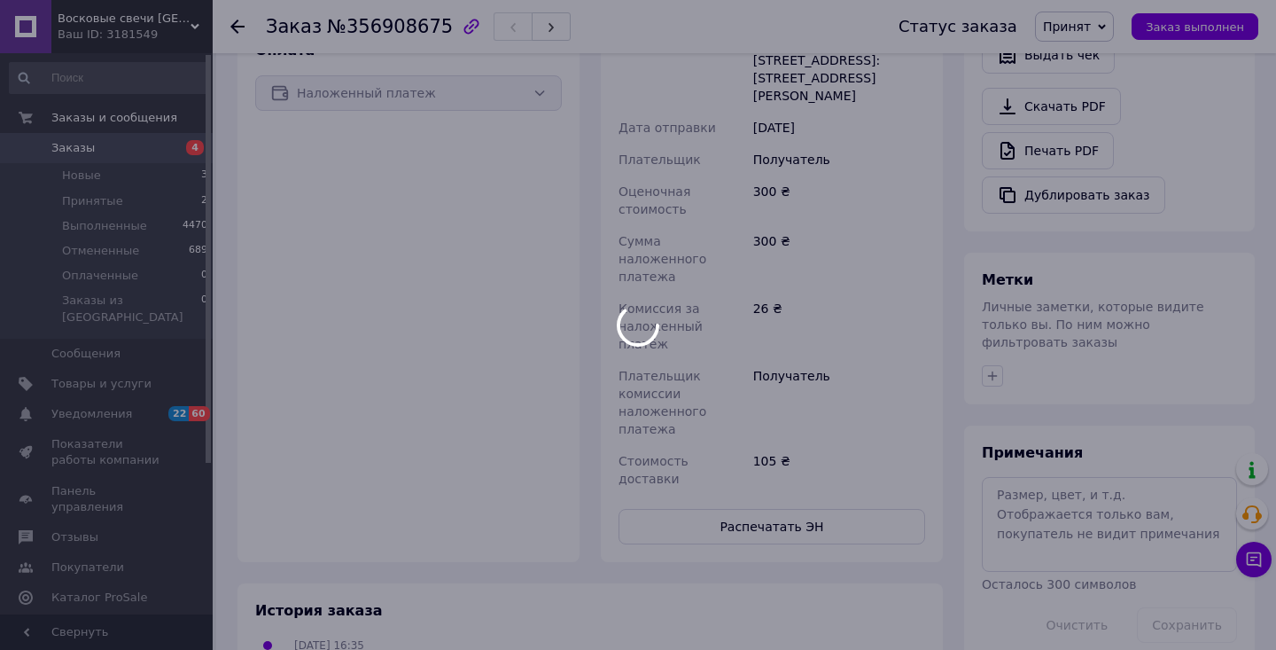
click at [46, 149] on div at bounding box center [638, 325] width 1276 height 650
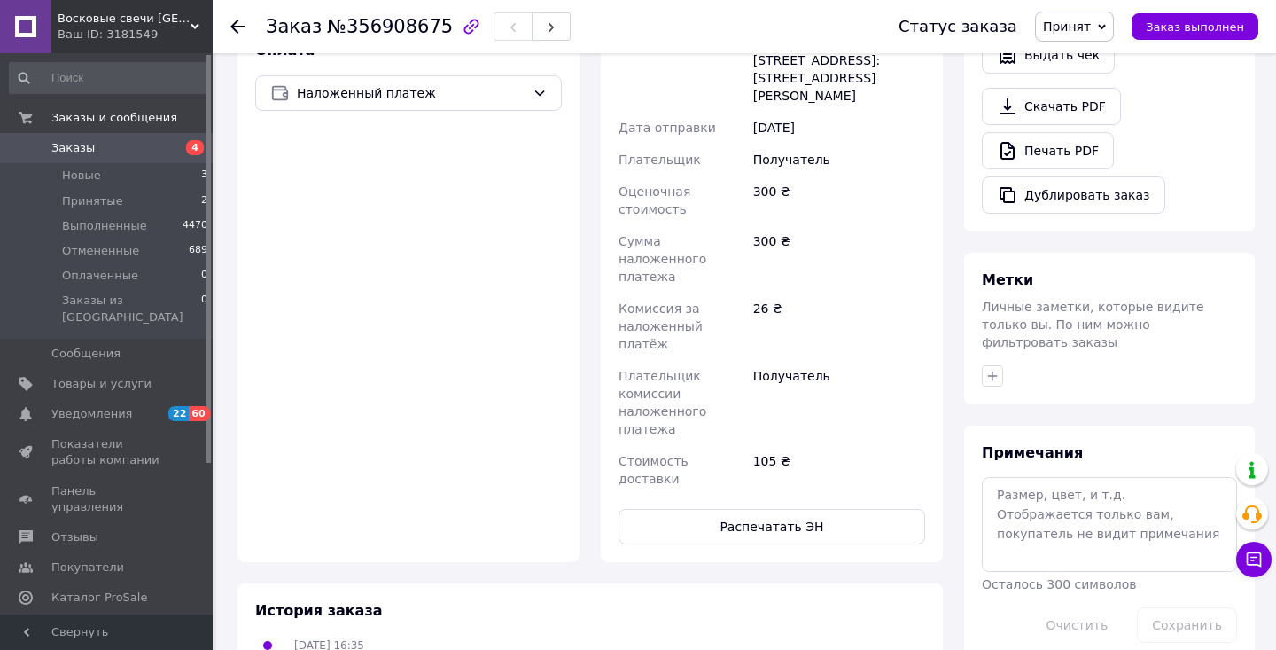
click at [46, 149] on span at bounding box center [25, 148] width 51 height 16
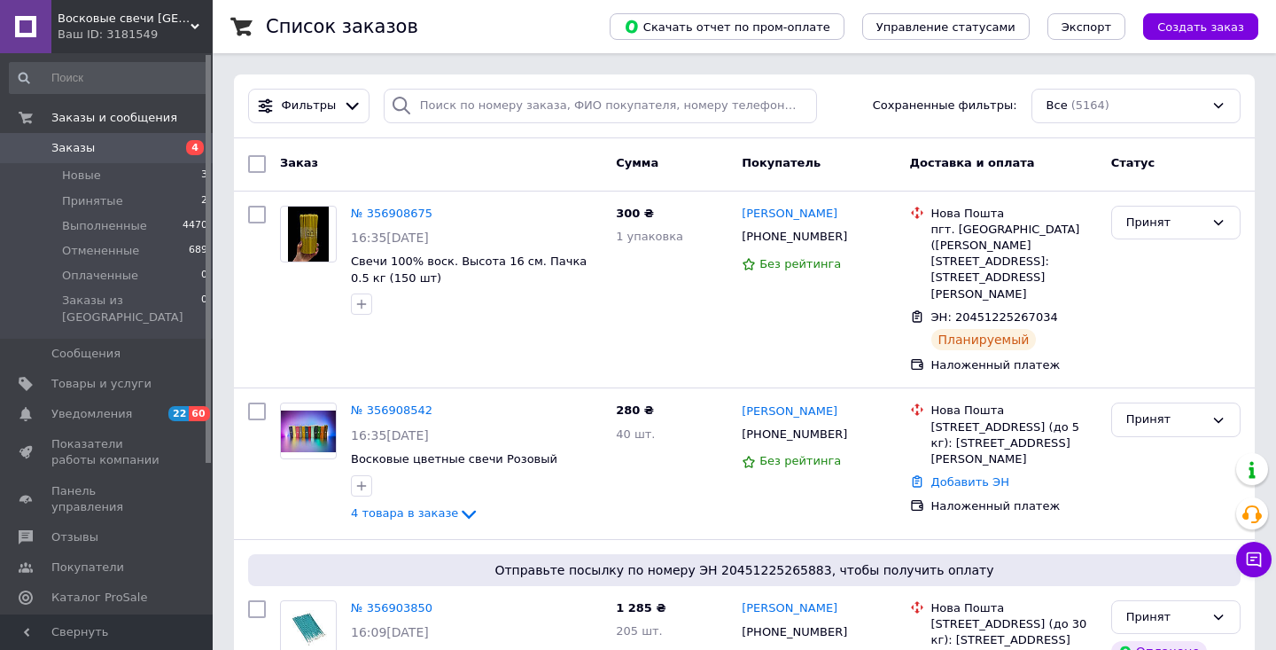
click at [146, 141] on span "Заказы" at bounding box center [107, 148] width 113 height 16
click at [59, 125] on span "Заказы и сообщения" at bounding box center [114, 118] width 126 height 16
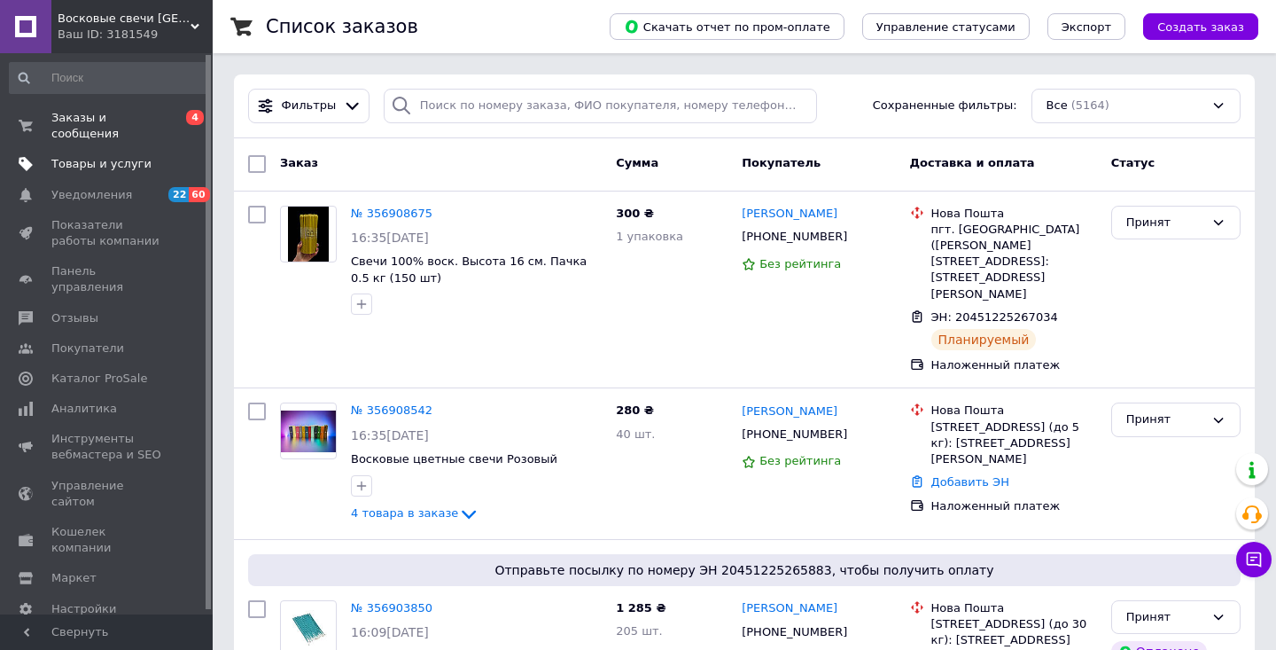
click at [63, 158] on span "Товары и услуги" at bounding box center [101, 164] width 100 height 16
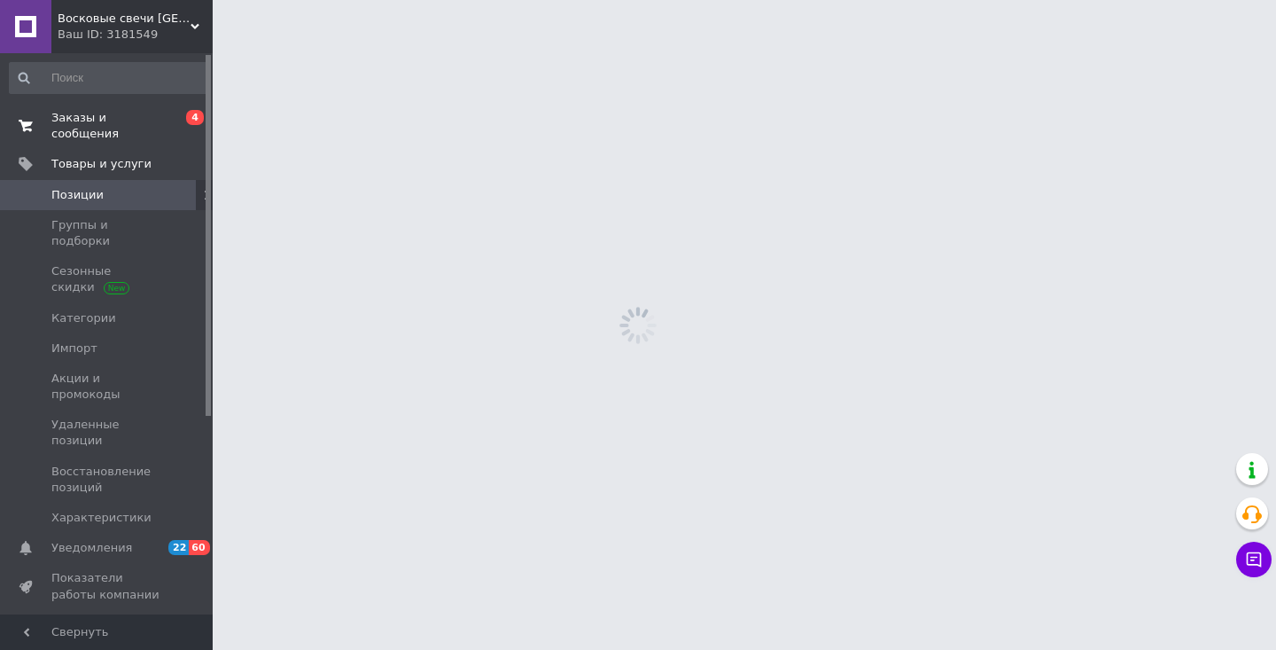
click at [78, 128] on span "Заказы и сообщения" at bounding box center [107, 126] width 113 height 32
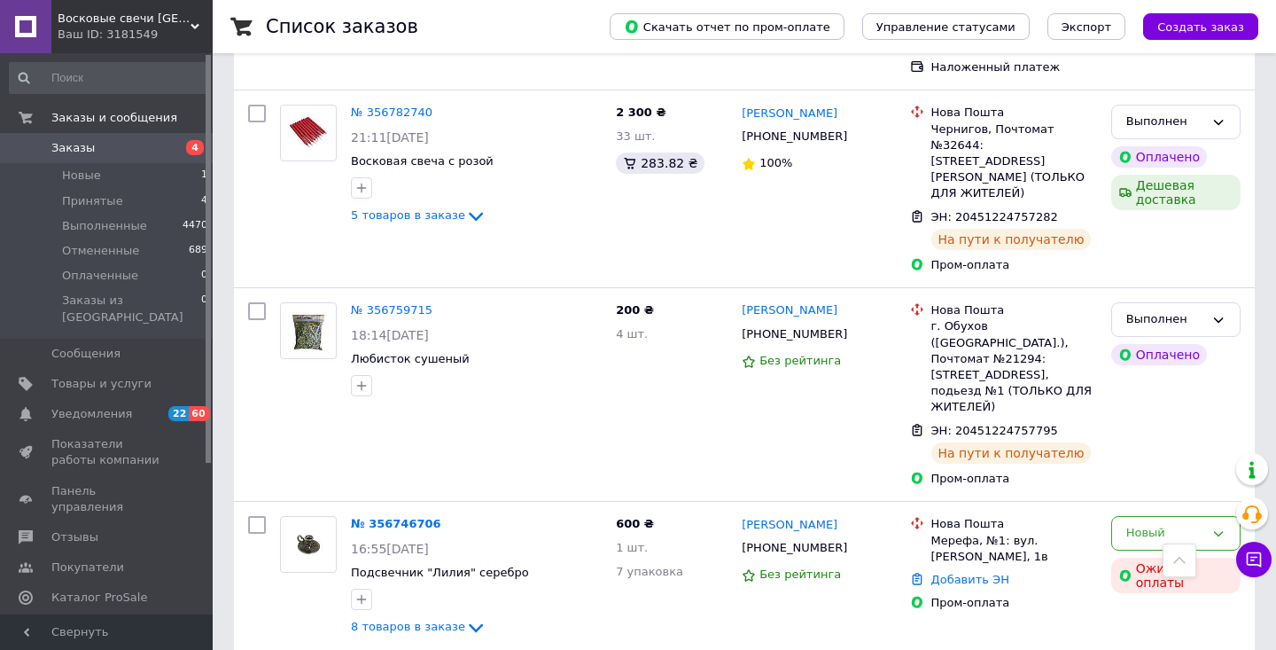
scroll to position [3380, 0]
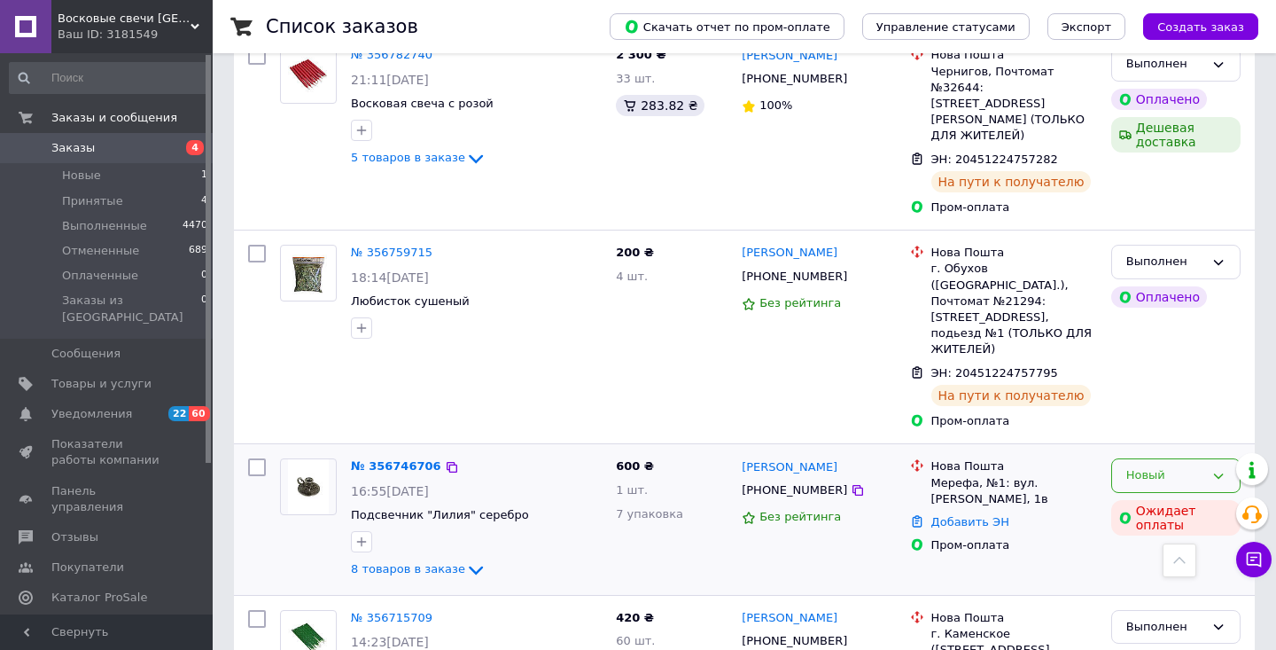
click at [1223, 473] on icon at bounding box center [1219, 475] width 10 height 5
click at [1210, 496] on li "Принят" at bounding box center [1176, 512] width 128 height 33
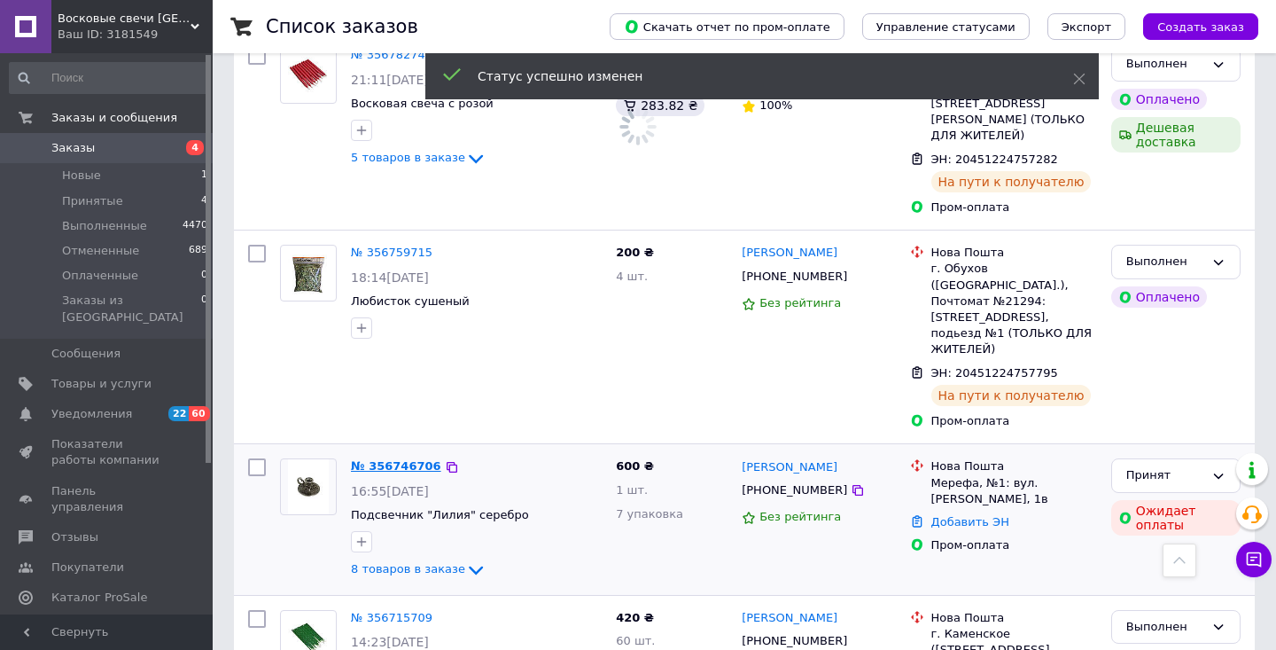
click at [396, 459] on link "№ 356746706" at bounding box center [396, 465] width 90 height 13
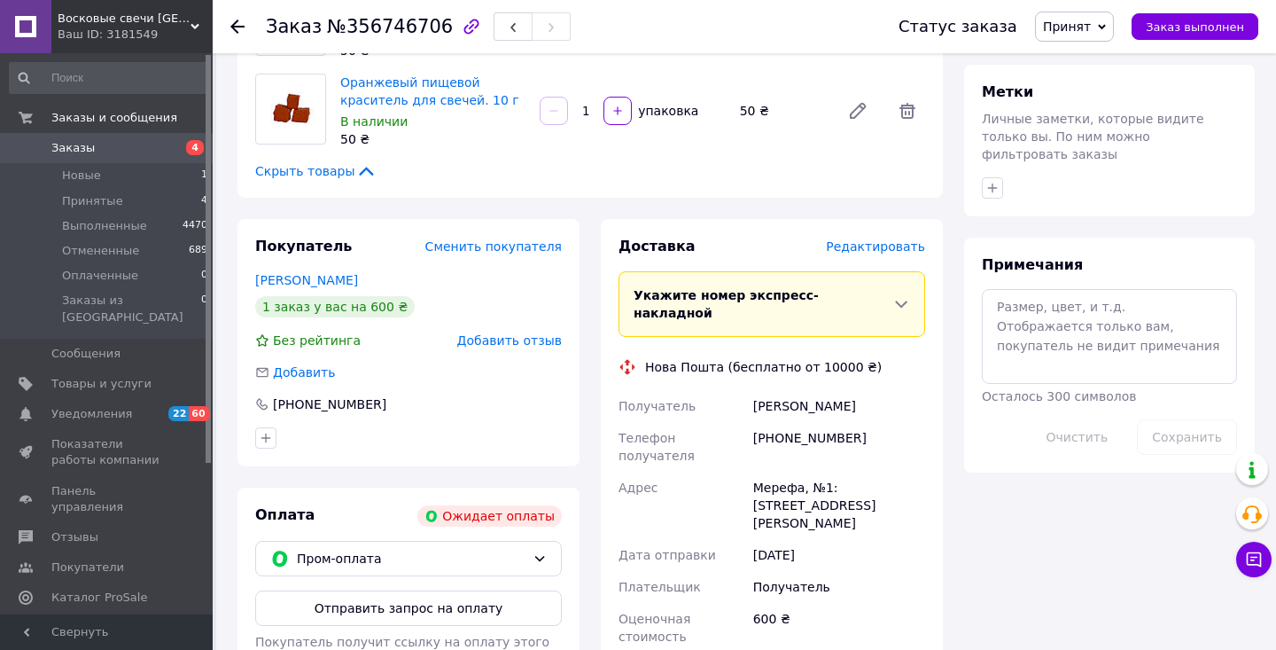
scroll to position [773, 0]
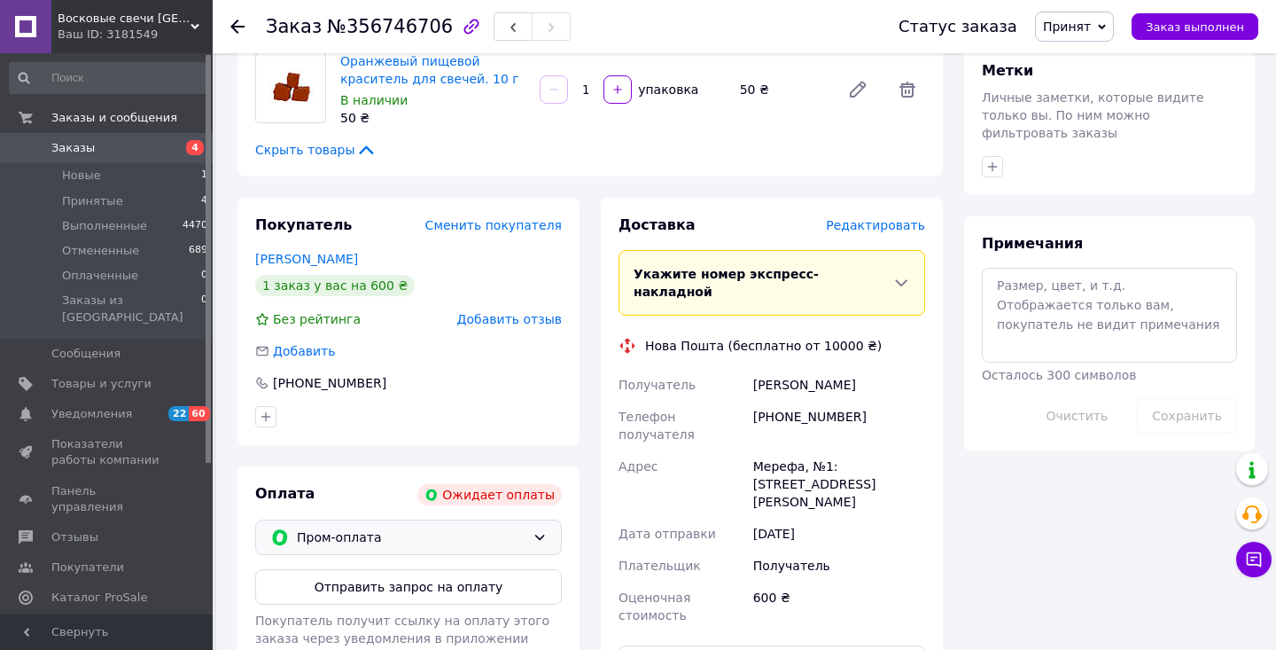
click at [379, 531] on span "Пром-оплата" at bounding box center [411, 536] width 229 height 19
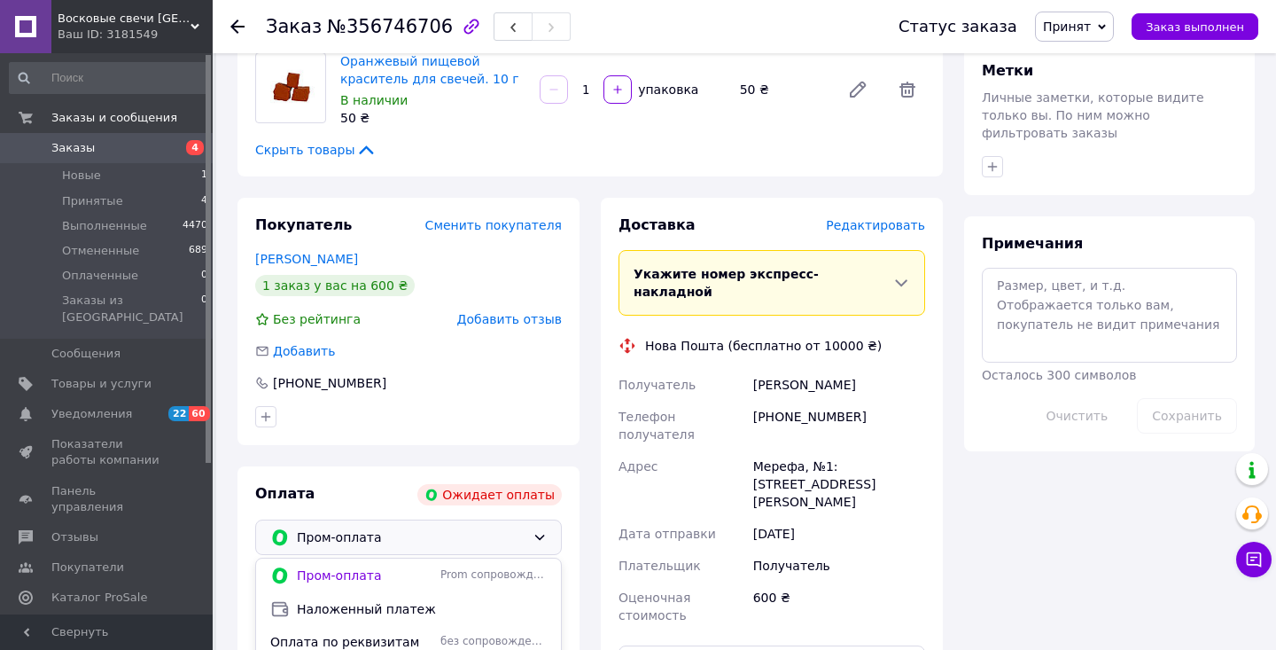
click at [379, 531] on span "Пром-оплата" at bounding box center [411, 536] width 229 height 19
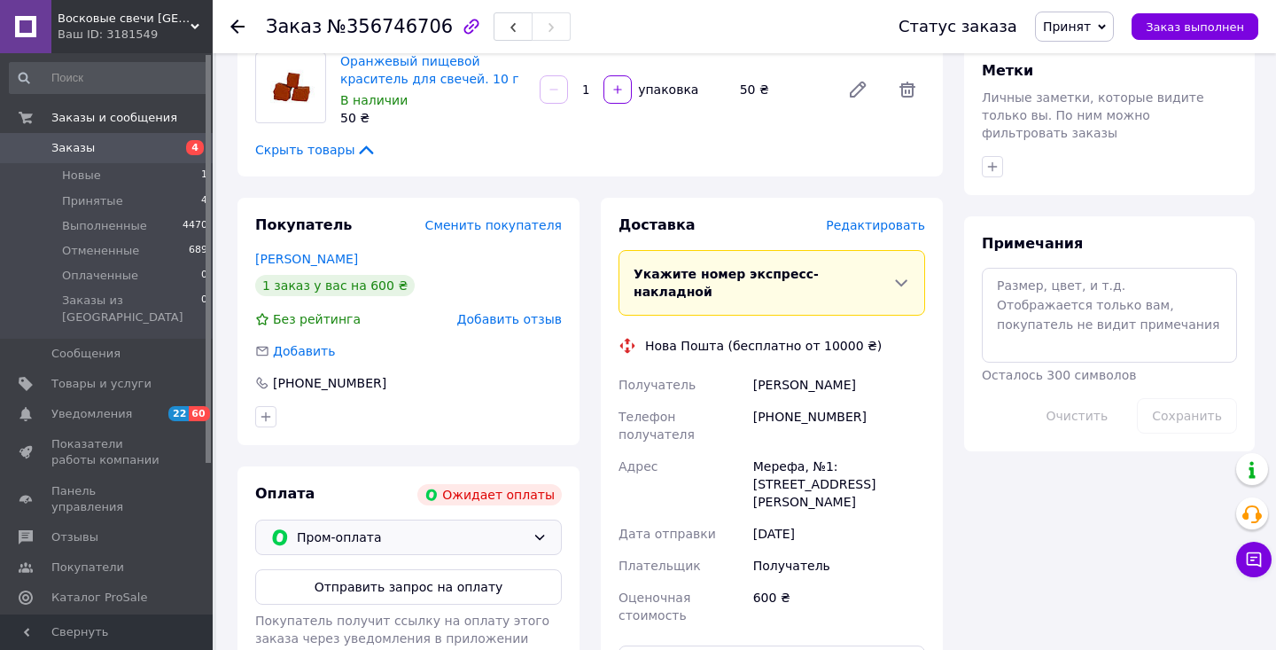
click at [379, 531] on span "Пром-оплата" at bounding box center [411, 536] width 229 height 19
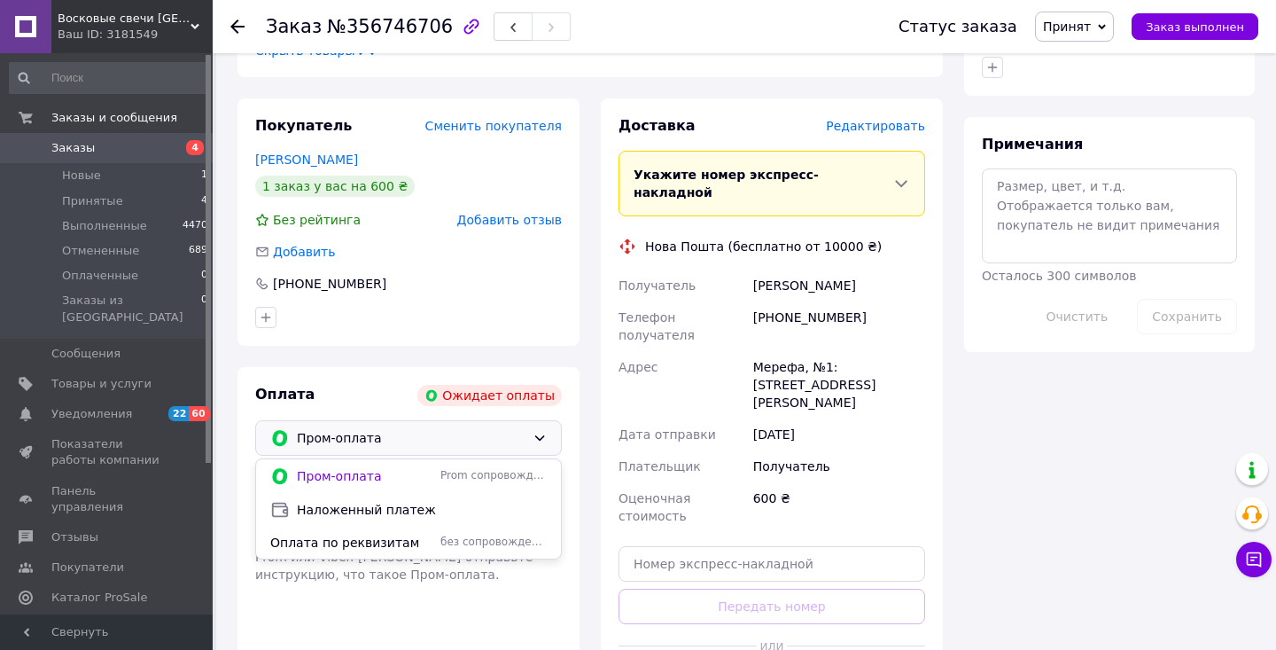
scroll to position [916, 0]
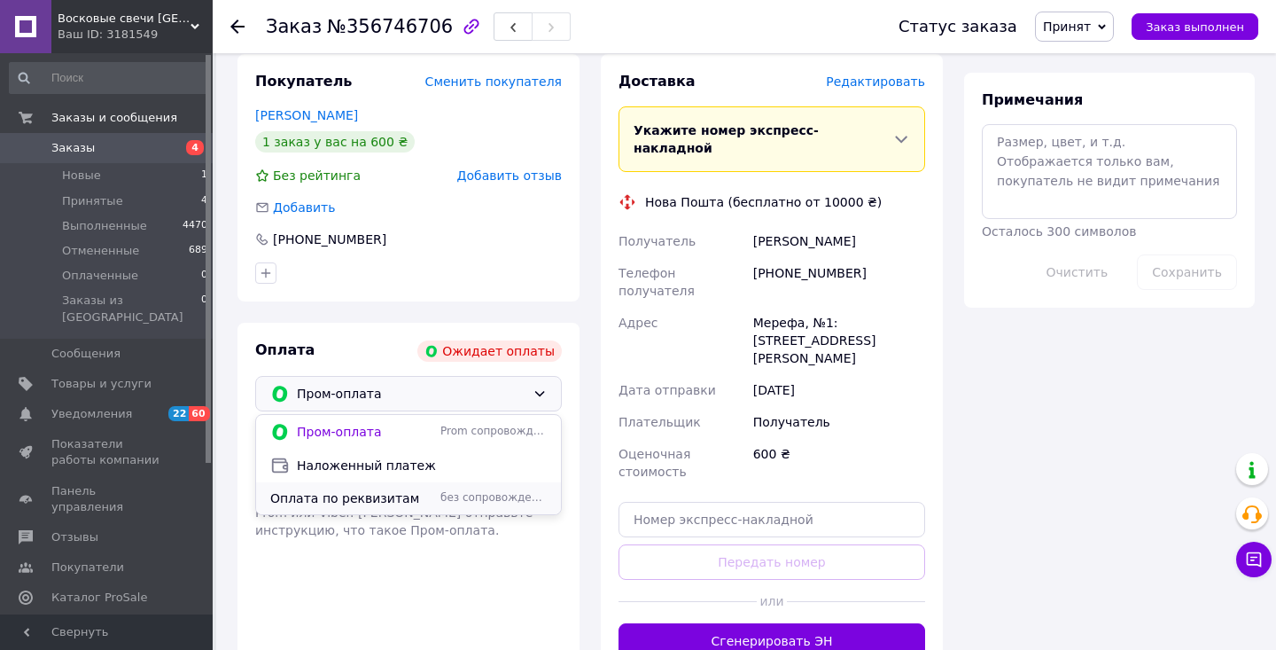
click at [401, 494] on span "Оплата по реквизитам" at bounding box center [351, 498] width 163 height 18
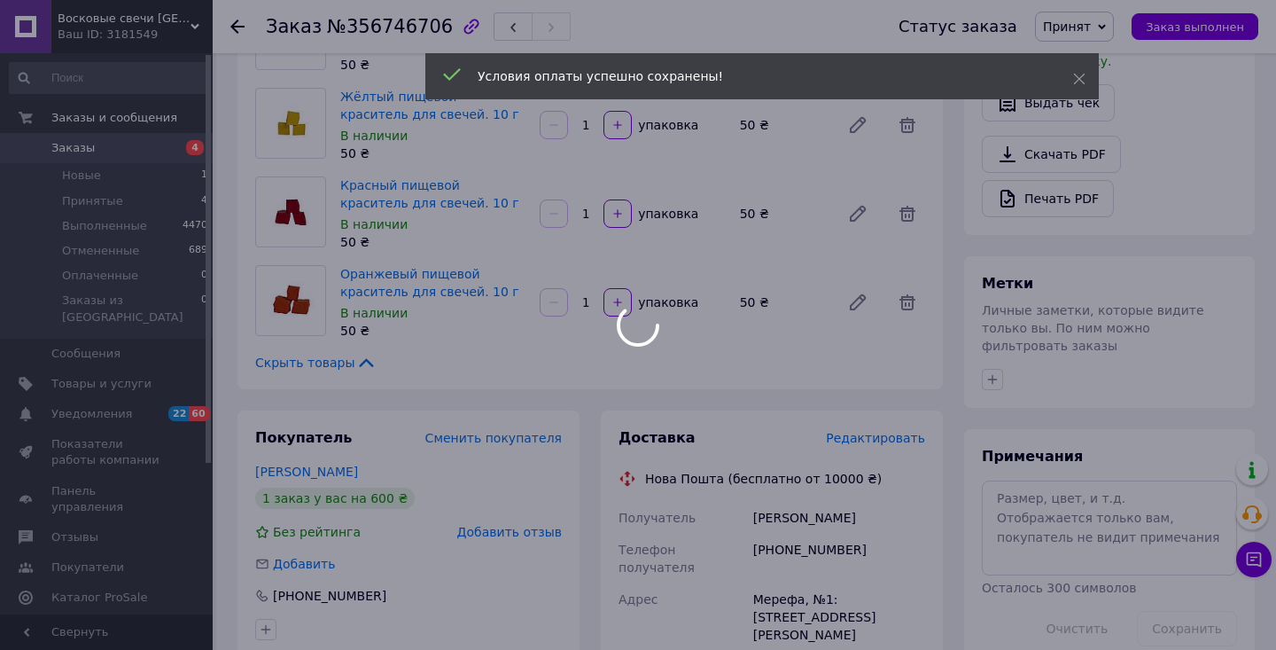
scroll to position [487, 0]
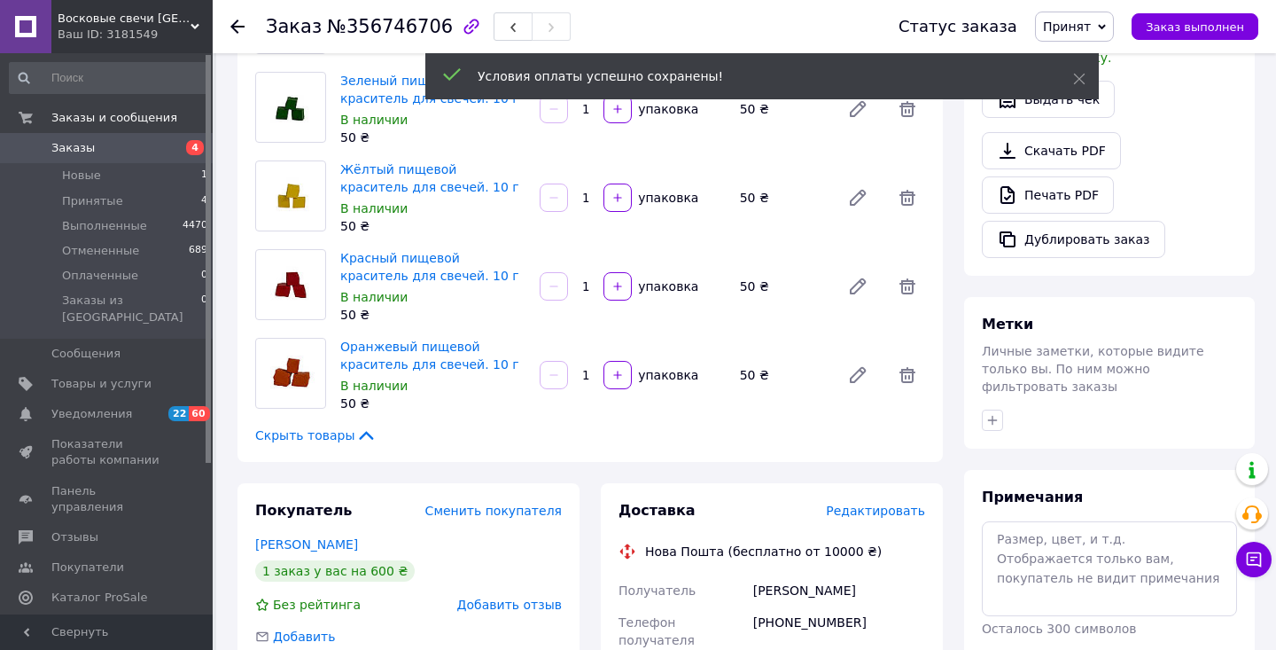
click at [892, 515] on div "Редактировать" at bounding box center [875, 511] width 99 height 18
click at [905, 510] on span "Редактировать" at bounding box center [875, 510] width 99 height 14
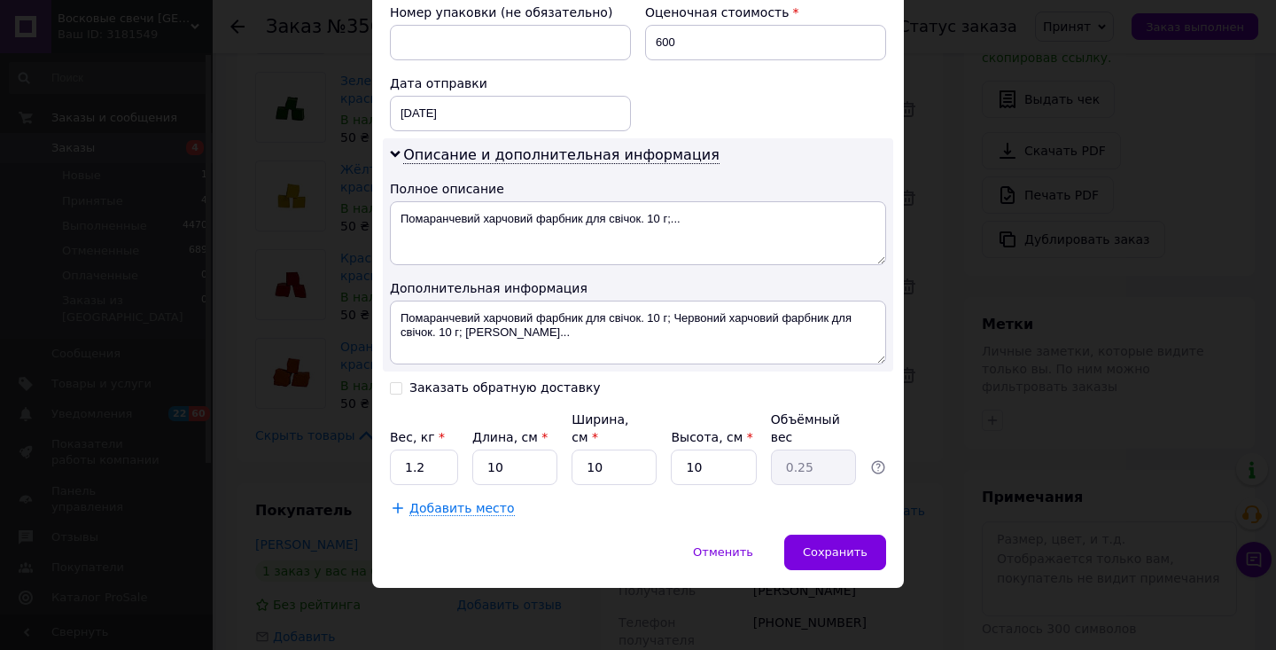
scroll to position [775, 0]
click at [429, 468] on input "1.2" at bounding box center [424, 467] width 68 height 35
type input "1"
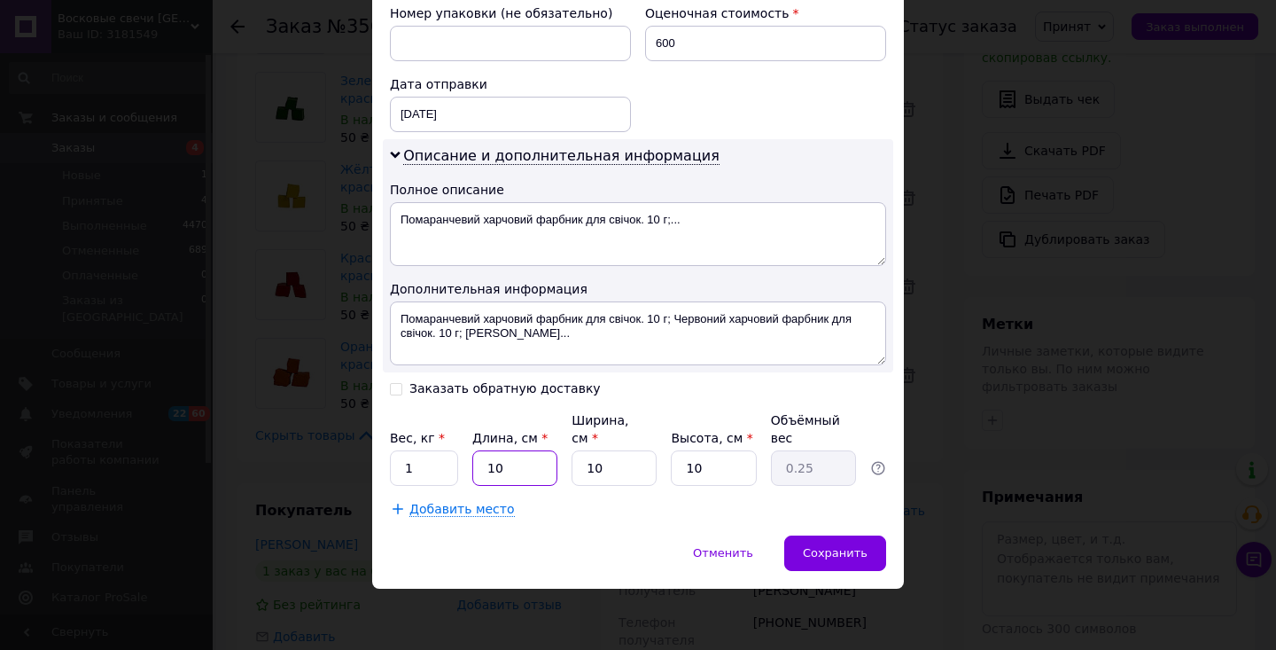
type input "1"
type input "0.1"
type input "1"
click at [503, 216] on textarea "Помаранчевий харчовий фарбник для свічок. 10 г;..." at bounding box center [638, 234] width 496 height 64
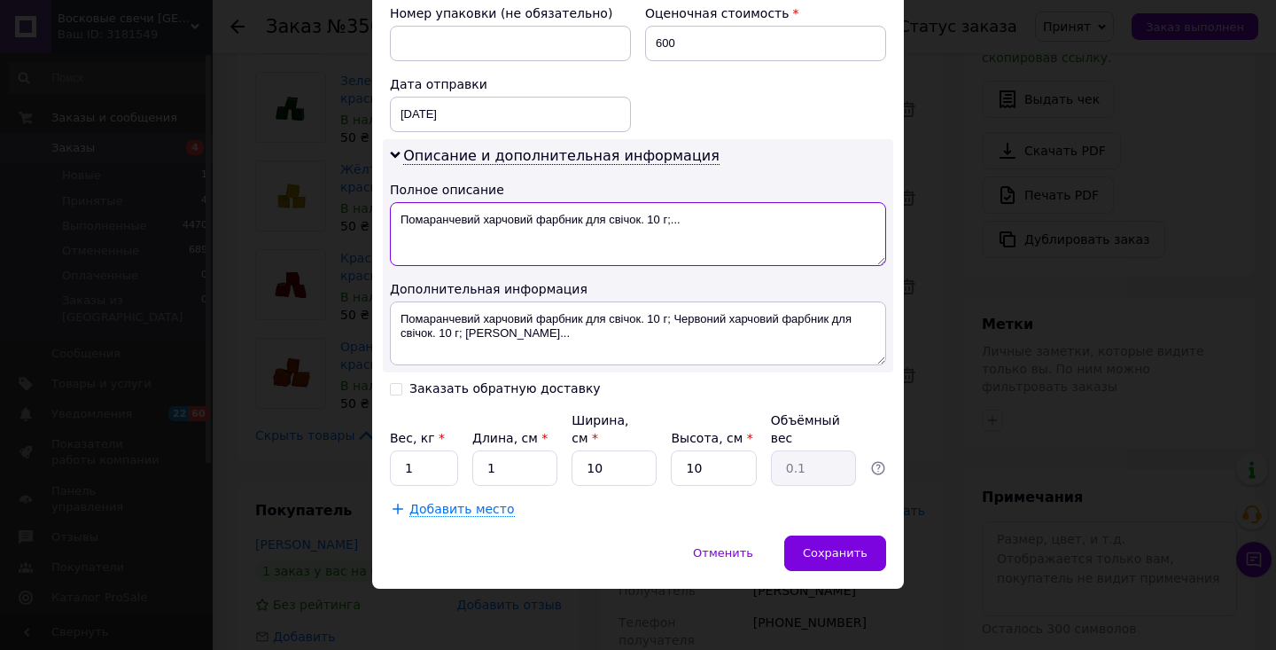
click at [503, 216] on textarea "Помаранчевий харчовий фарбник для свічок. 10 г;..." at bounding box center [638, 234] width 496 height 64
type textarea "в"
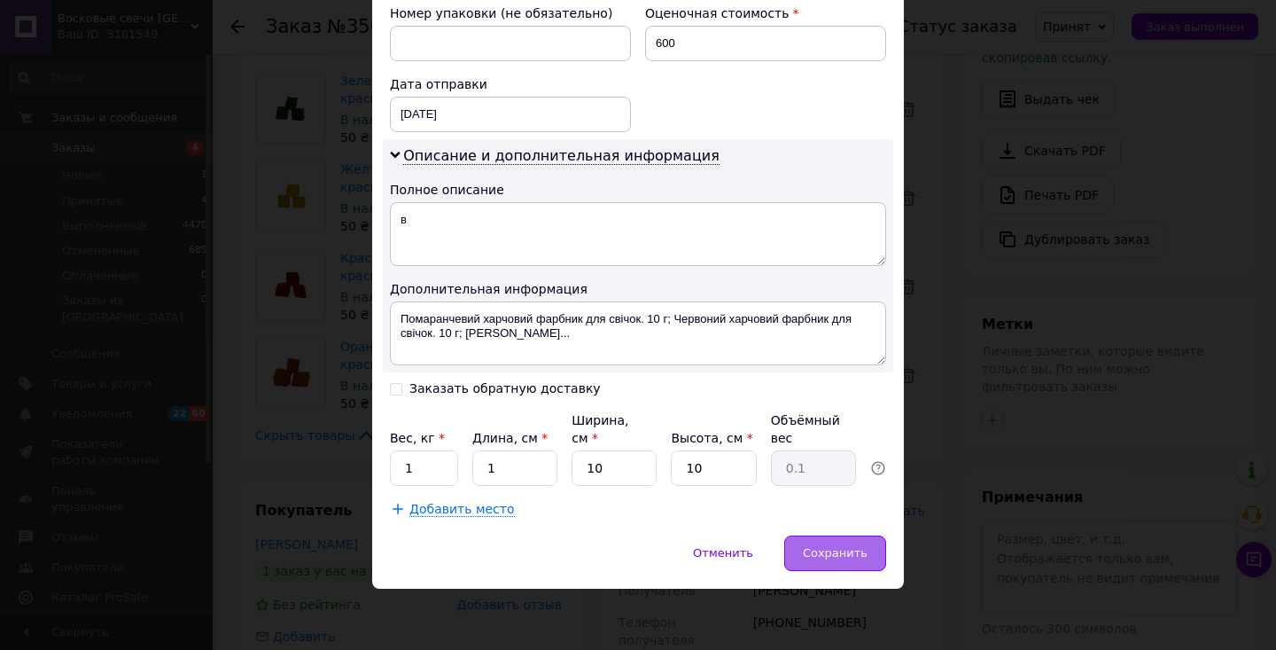
click at [864, 547] on span "Сохранить" at bounding box center [835, 552] width 65 height 13
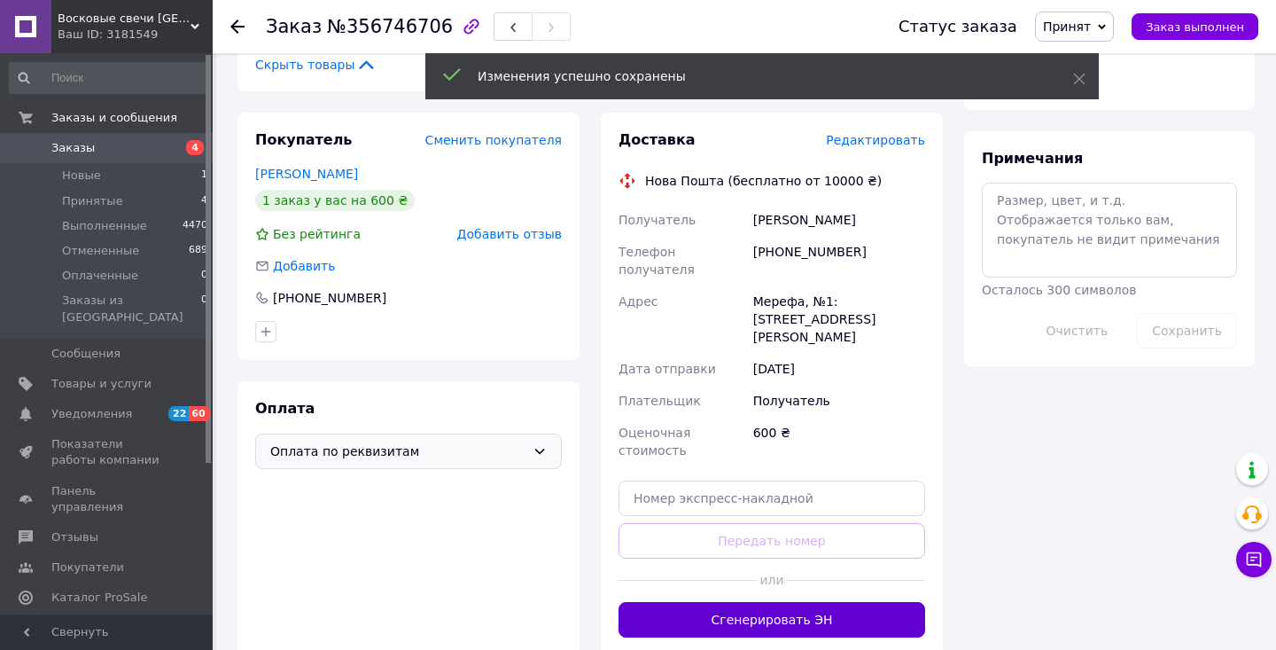
scroll to position [917, 0]
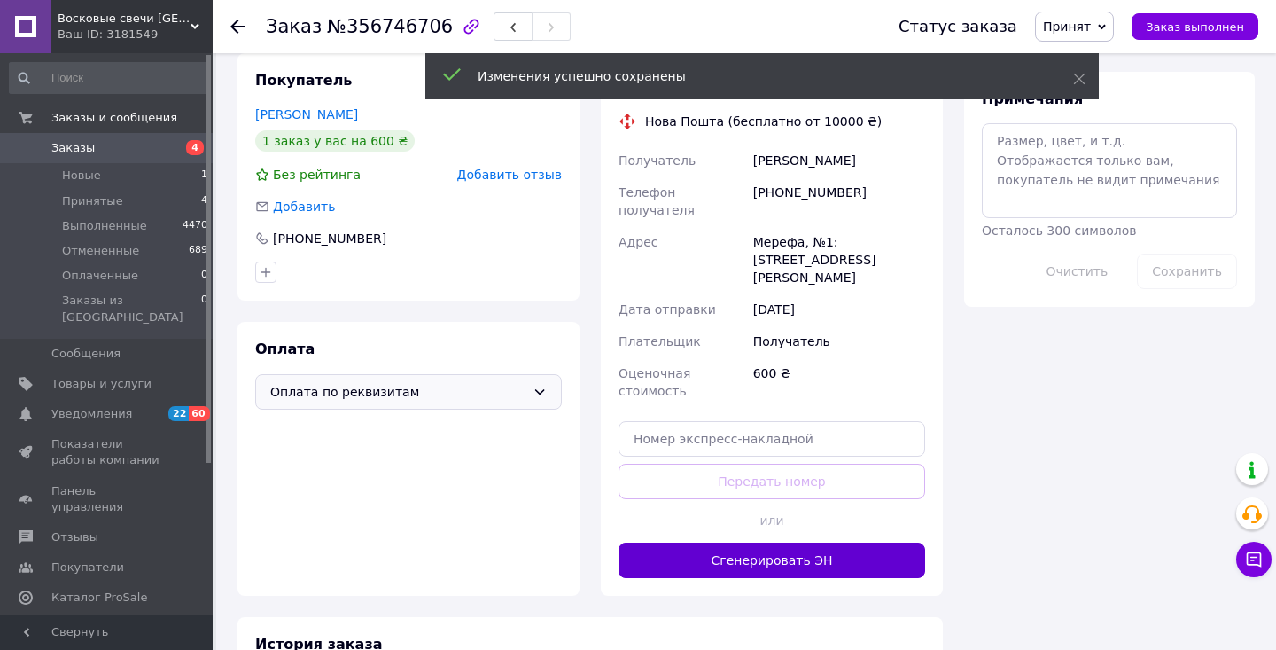
click at [757, 542] on button "Сгенерировать ЭН" at bounding box center [772, 559] width 307 height 35
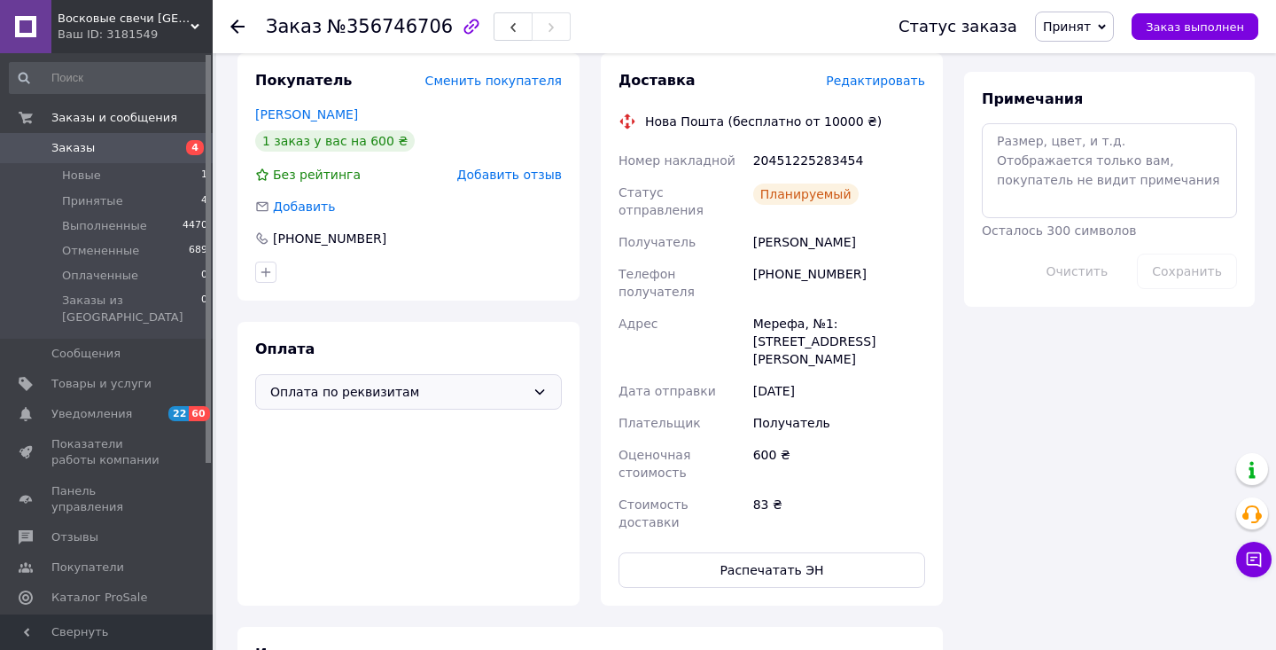
click at [115, 154] on span "Заказы" at bounding box center [107, 148] width 113 height 16
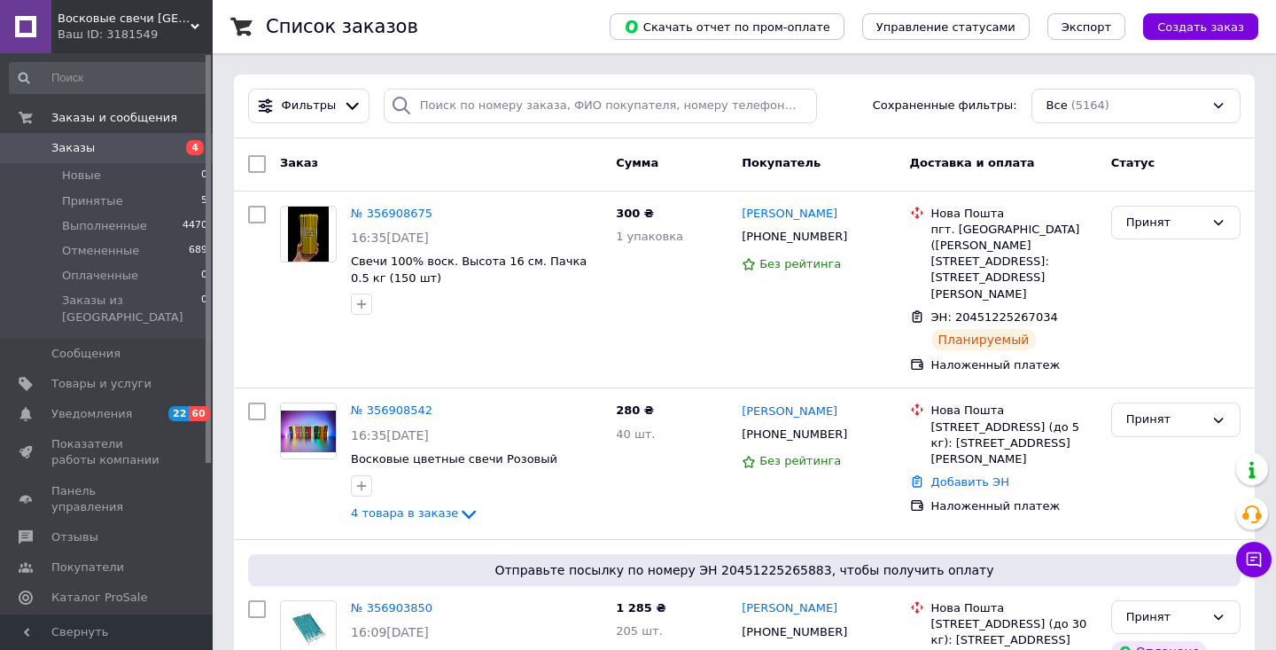
click at [116, 152] on span "Заказы" at bounding box center [107, 148] width 113 height 16
